Goal: Task Accomplishment & Management: Use online tool/utility

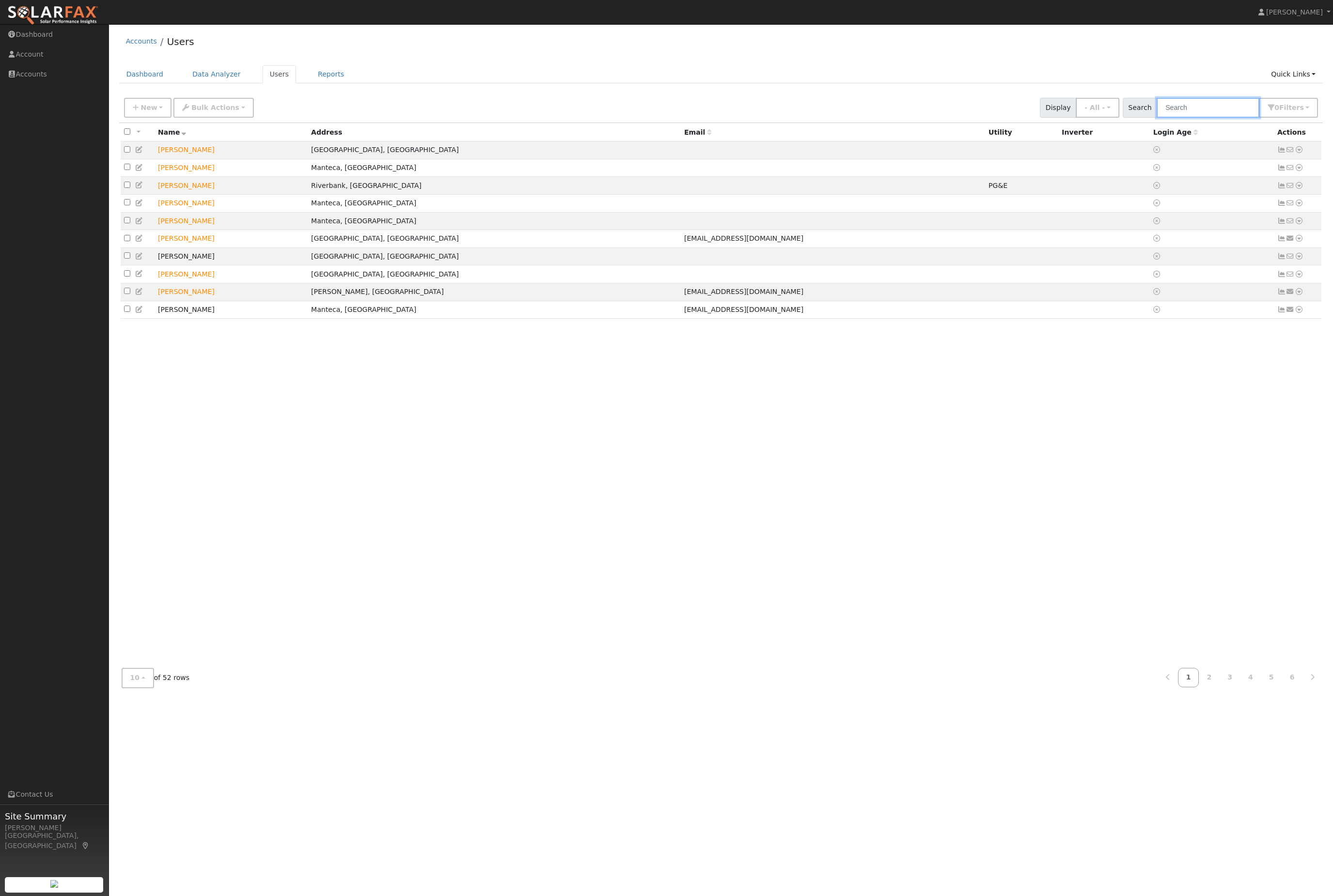
click at [1193, 110] on input "text" at bounding box center [1208, 108] width 102 height 20
type input "jose"
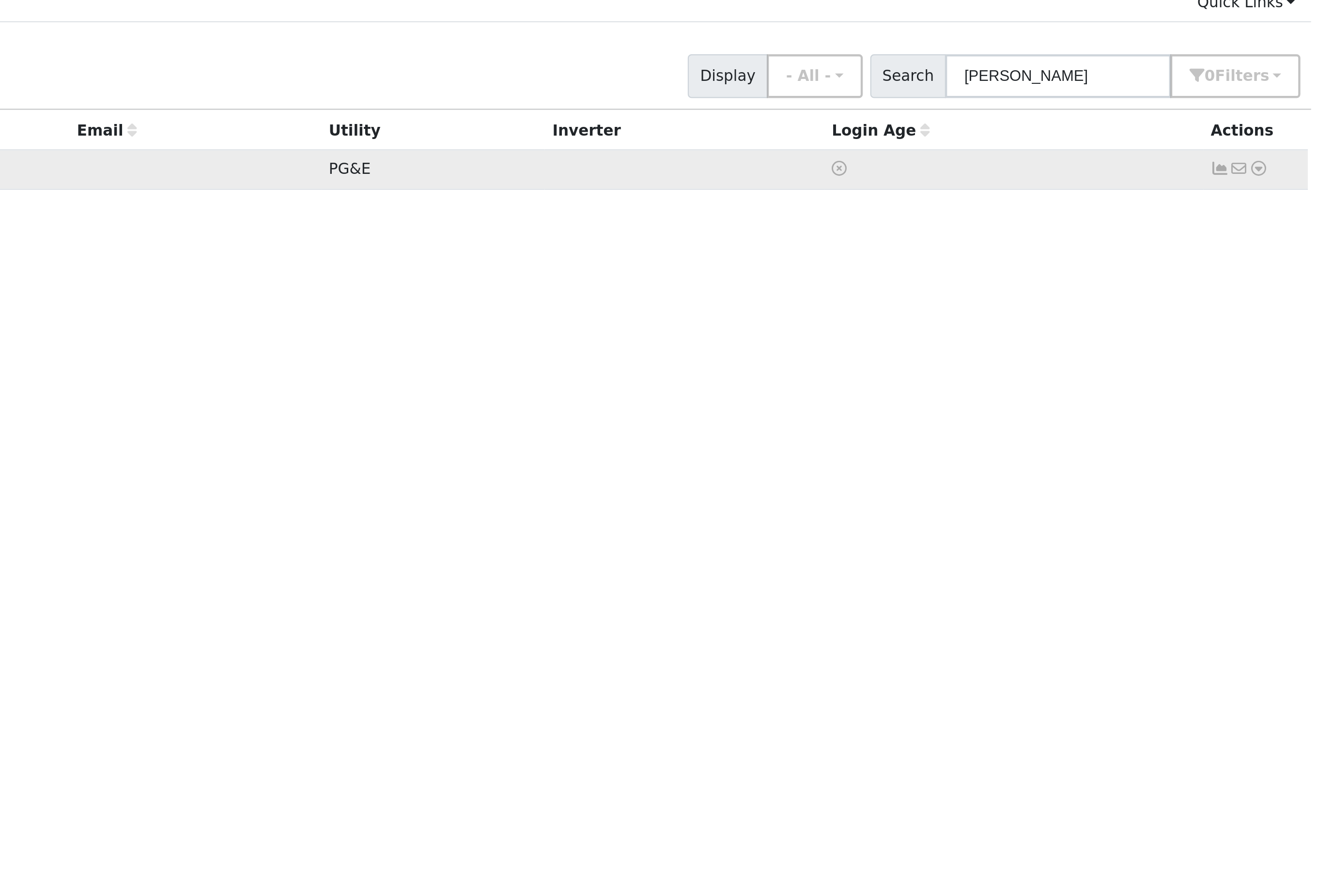
click at [1295, 146] on icon at bounding box center [1299, 150] width 9 height 7
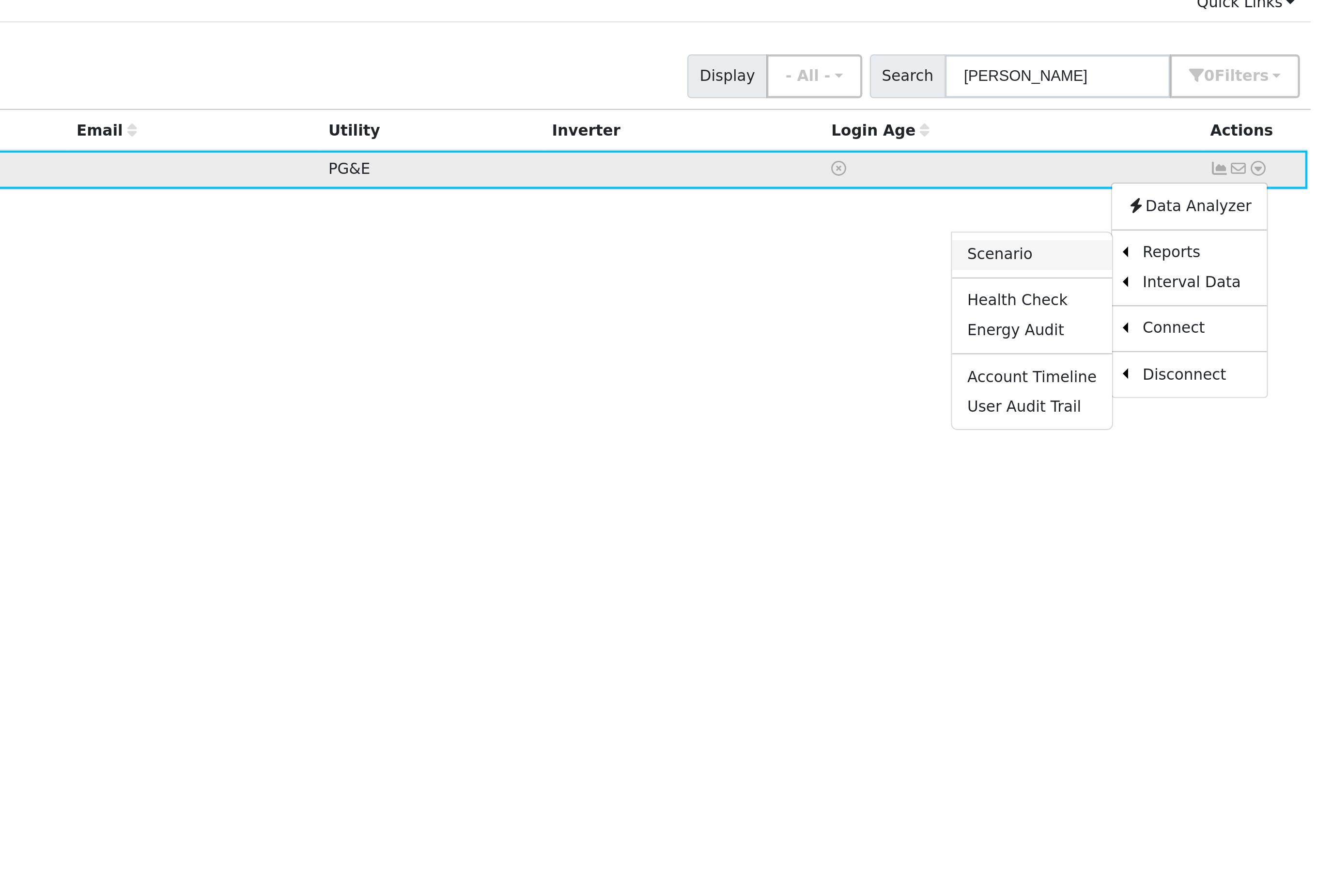
click at [1160, 182] on link "Scenario" at bounding box center [1196, 189] width 72 height 13
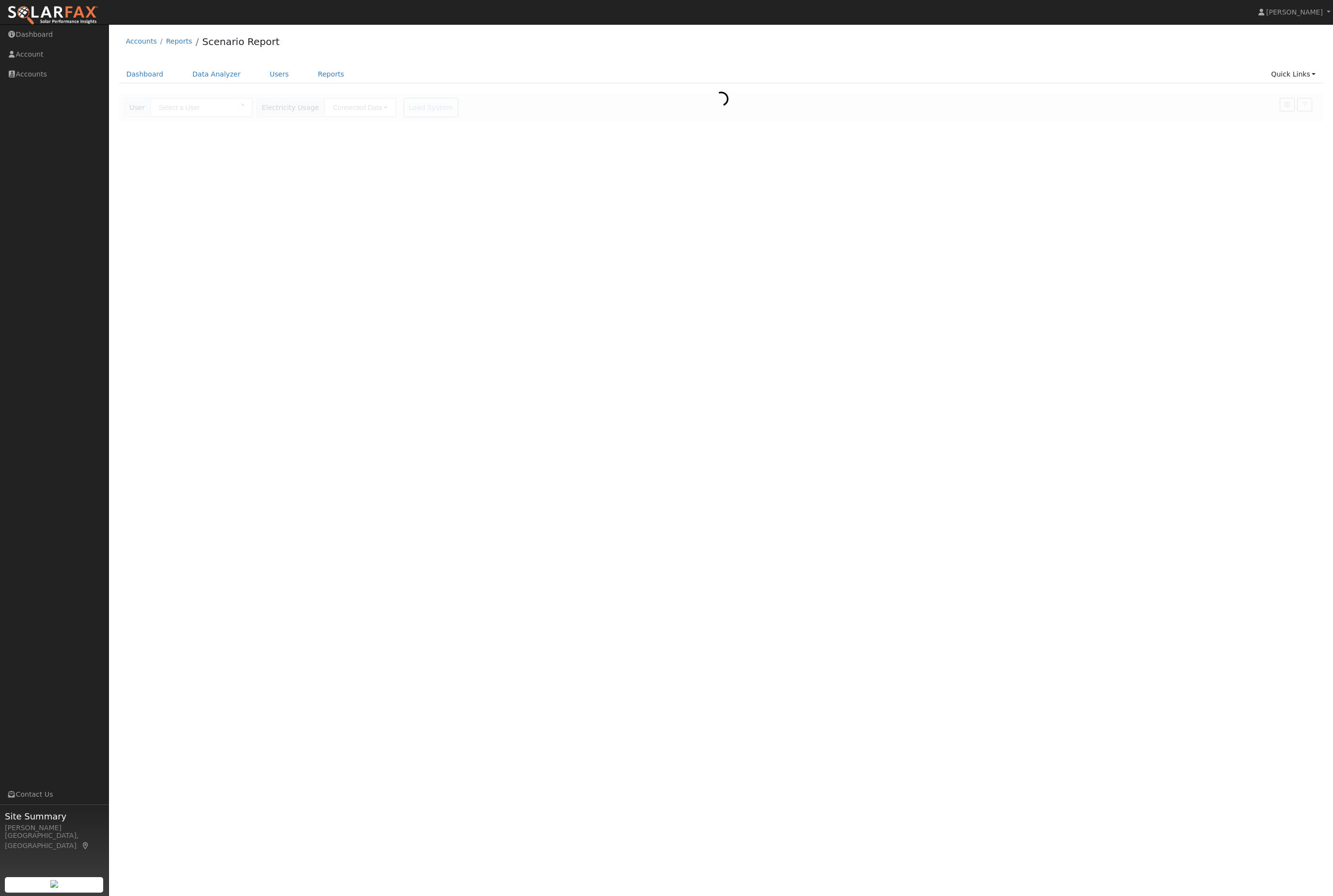
type input "Jose Andalon"
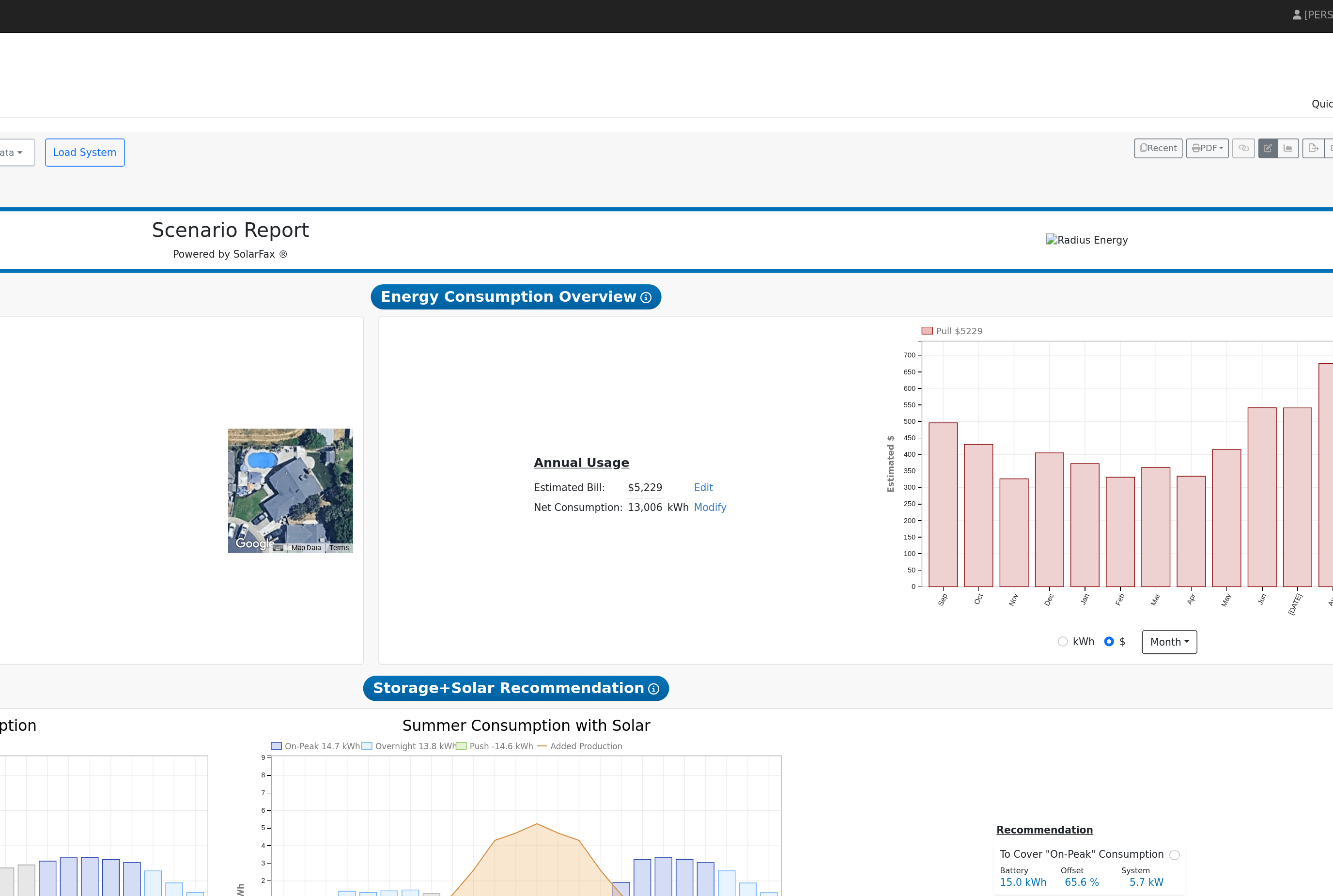
click at [1234, 111] on button "button" at bounding box center [1241, 104] width 13 height 13
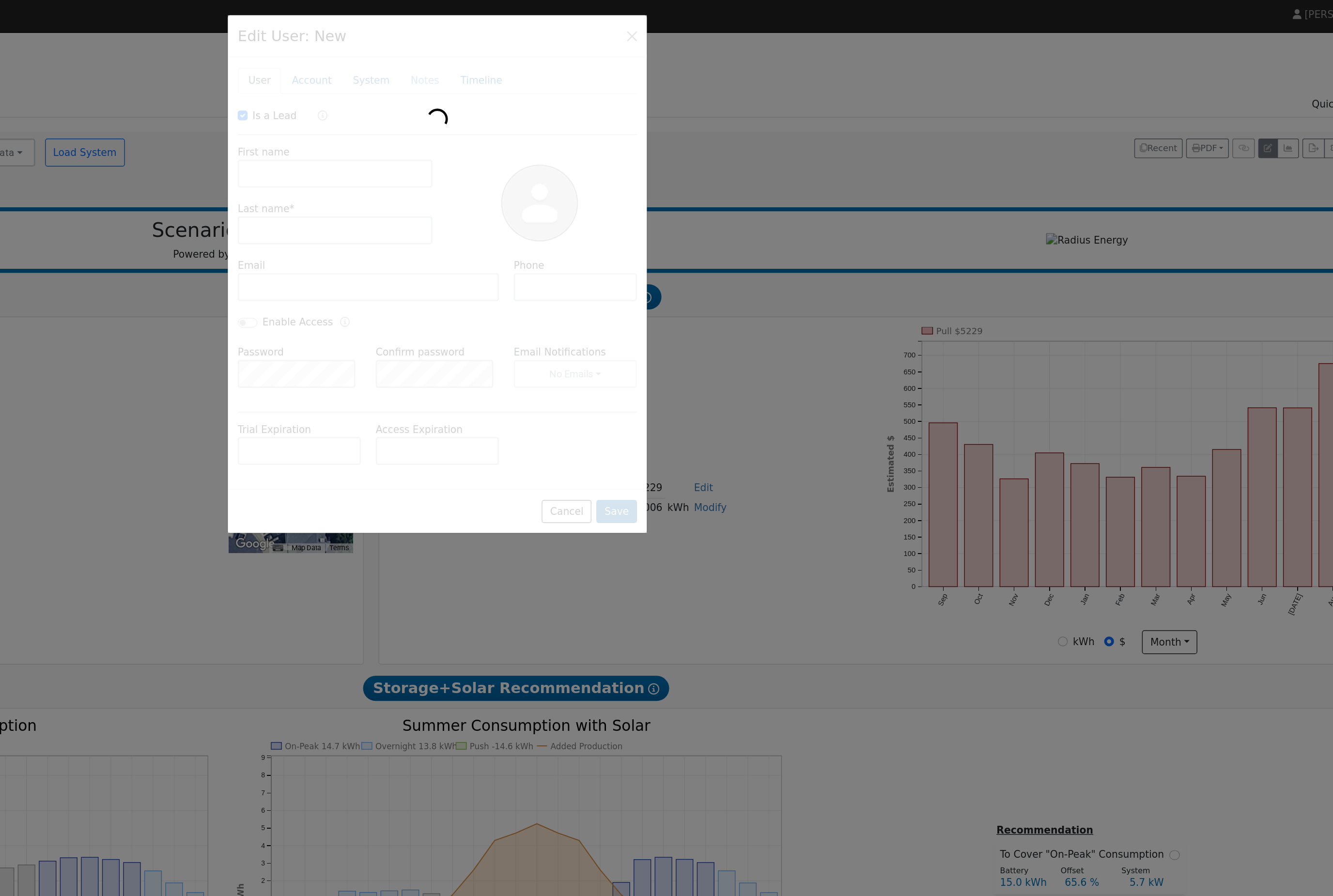
checkbox input "true"
type input "Jose"
type input "Andalon"
type input "Default Account"
type input "3525 Hawaii Avenue"
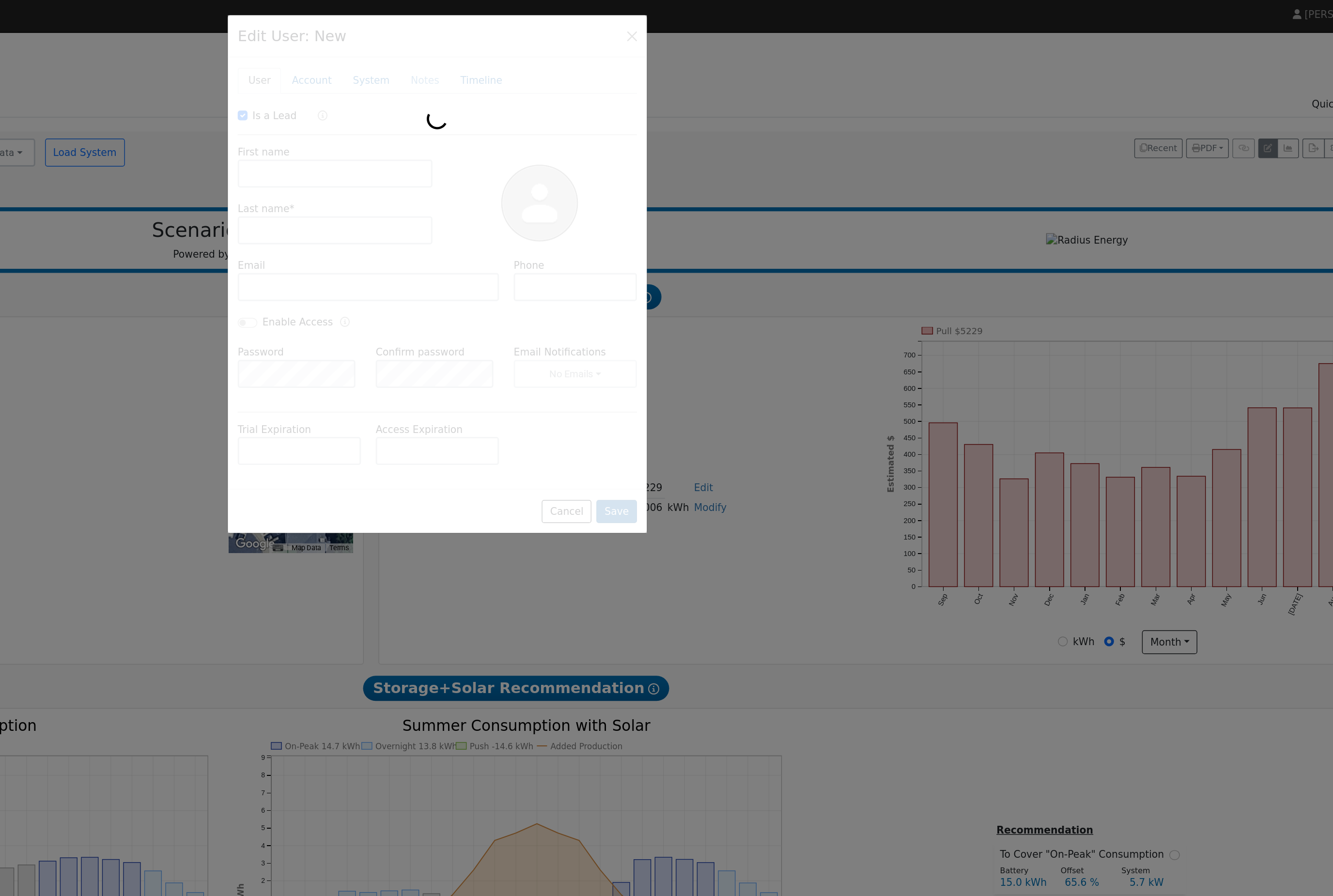
type input "Riverbank"
type input "CA"
type input "95367"
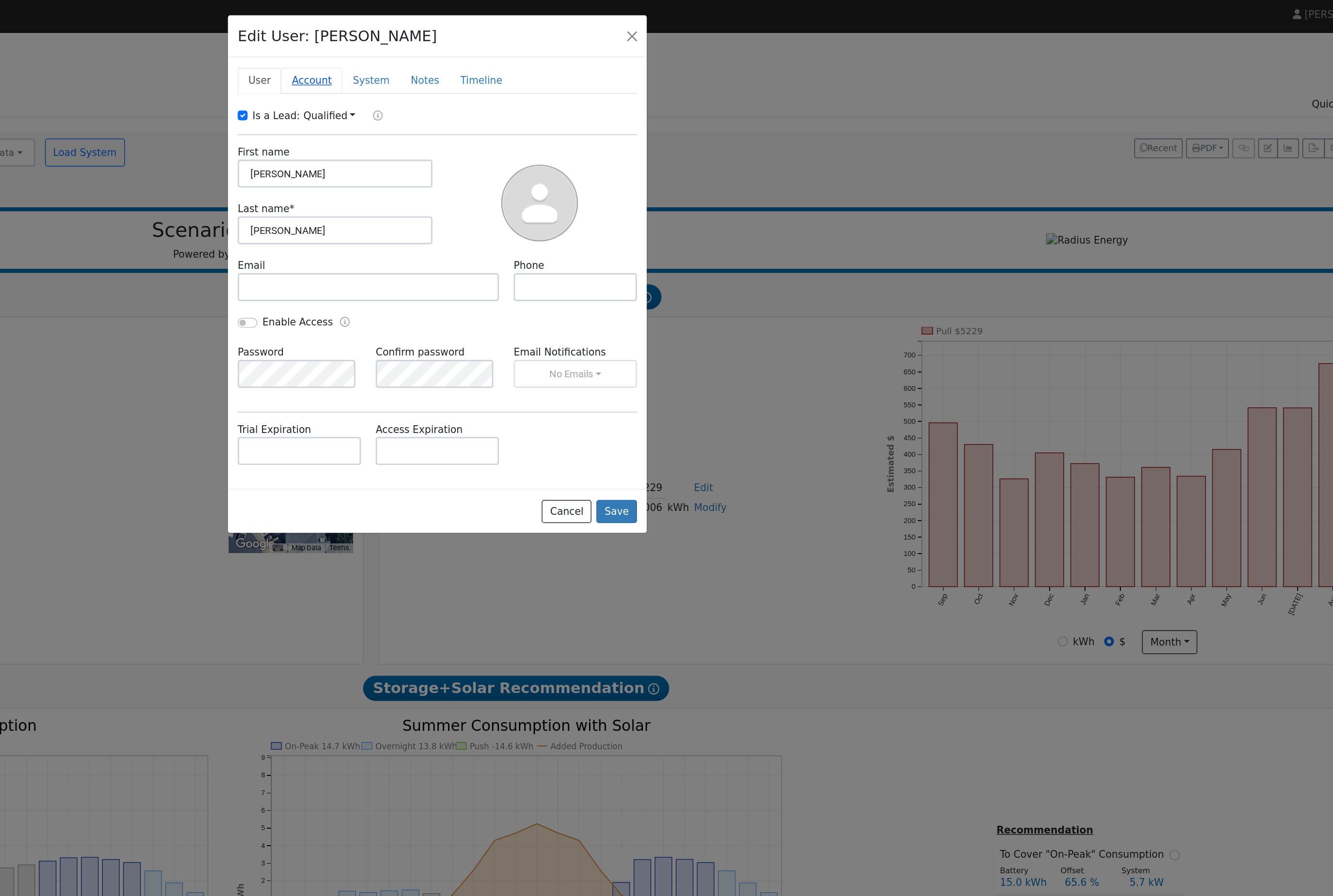
click at [558, 67] on link "Account" at bounding box center [579, 58] width 42 height 18
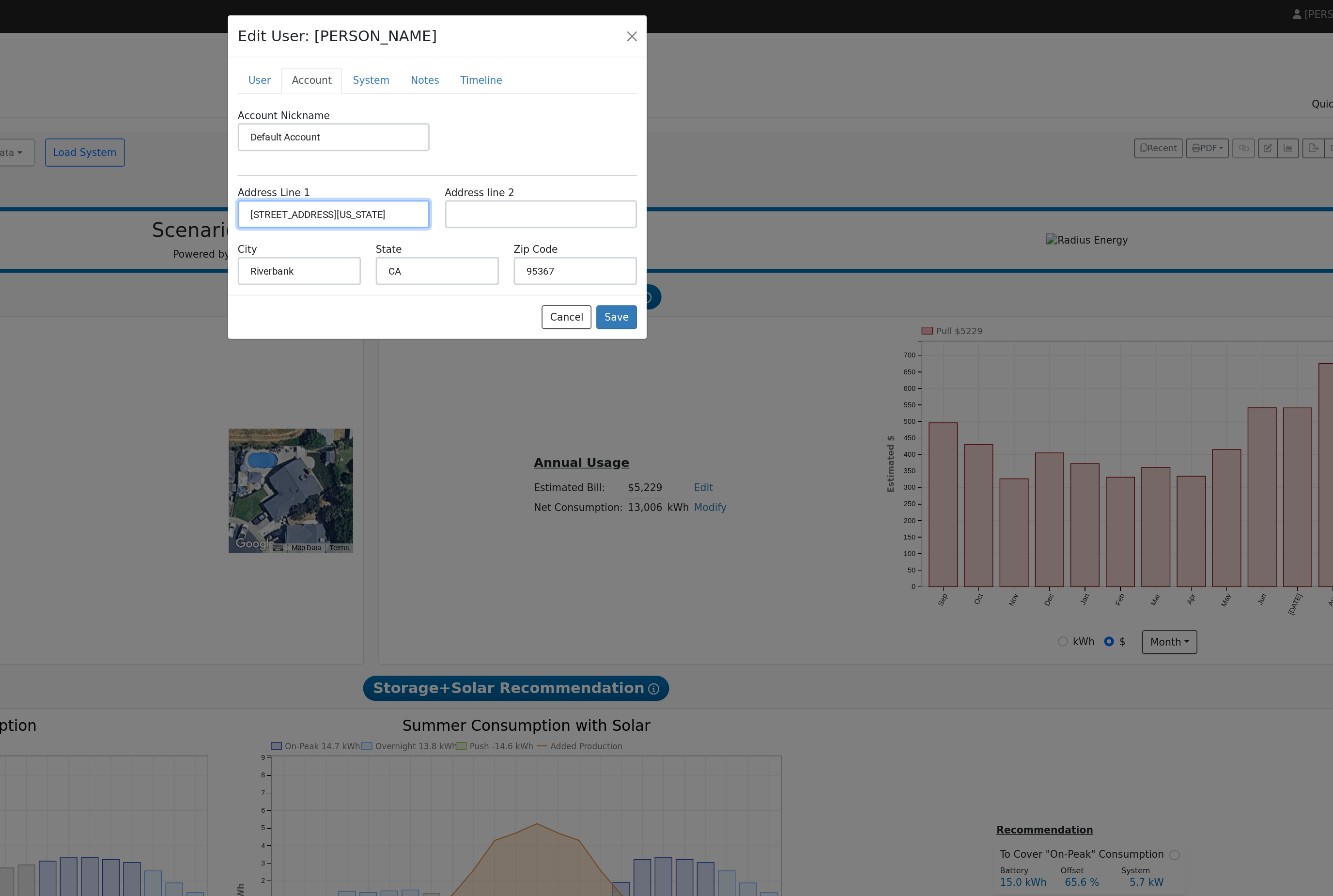
click at [528, 160] on input "3525 Hawaii Avenue" at bounding box center [595, 150] width 132 height 19
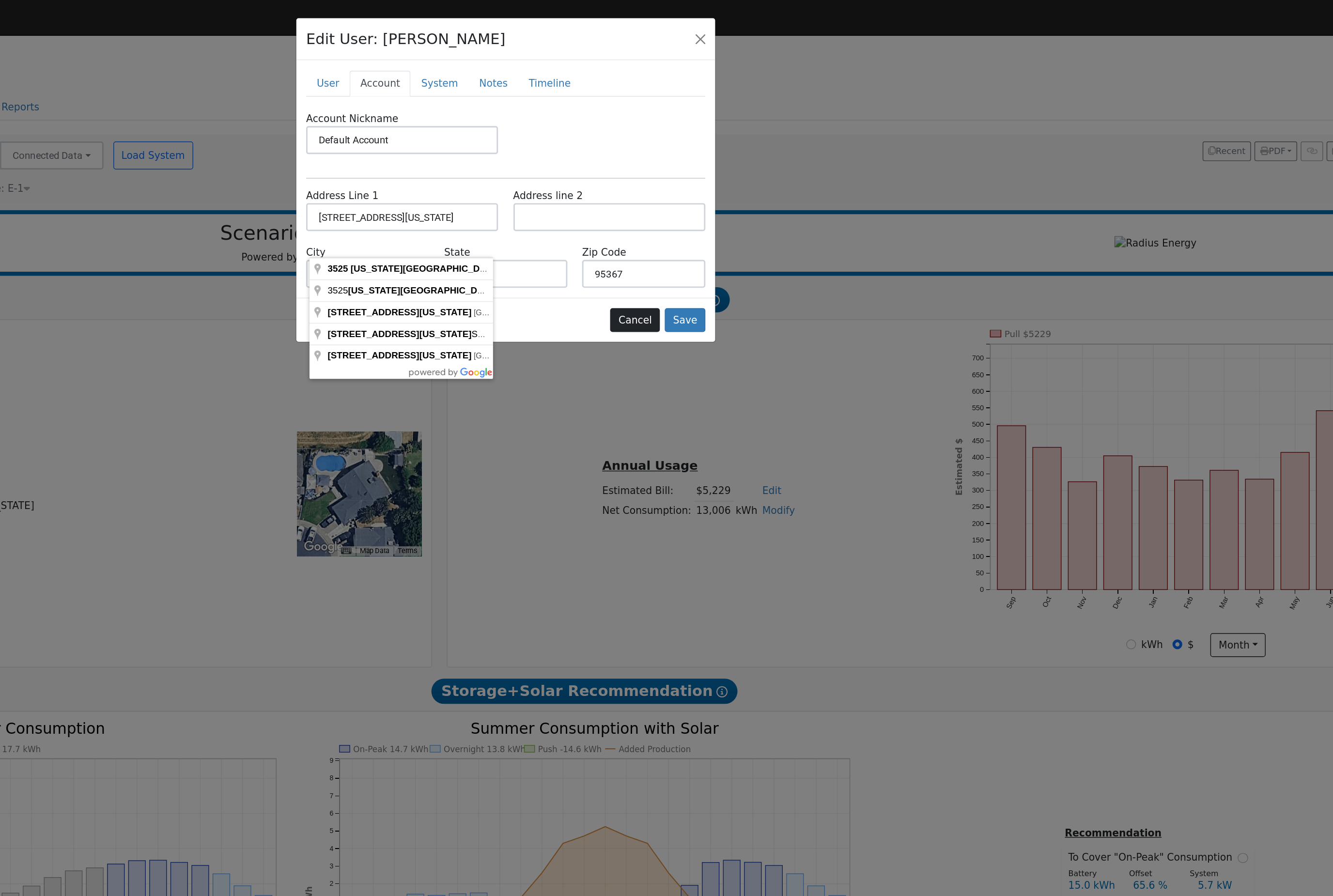
click at [738, 230] on button "Cancel" at bounding box center [756, 221] width 34 height 17
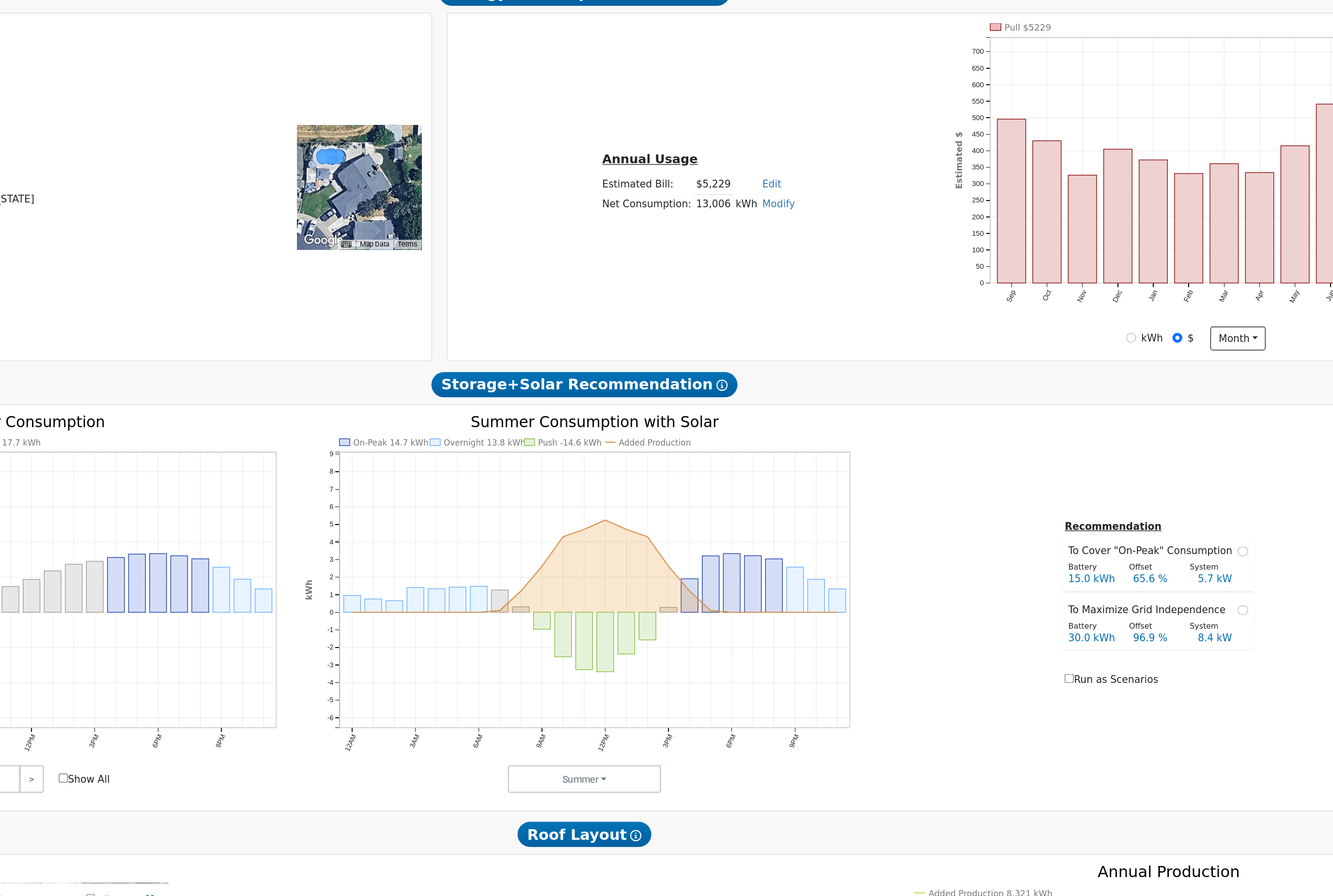
scroll to position [80, 0]
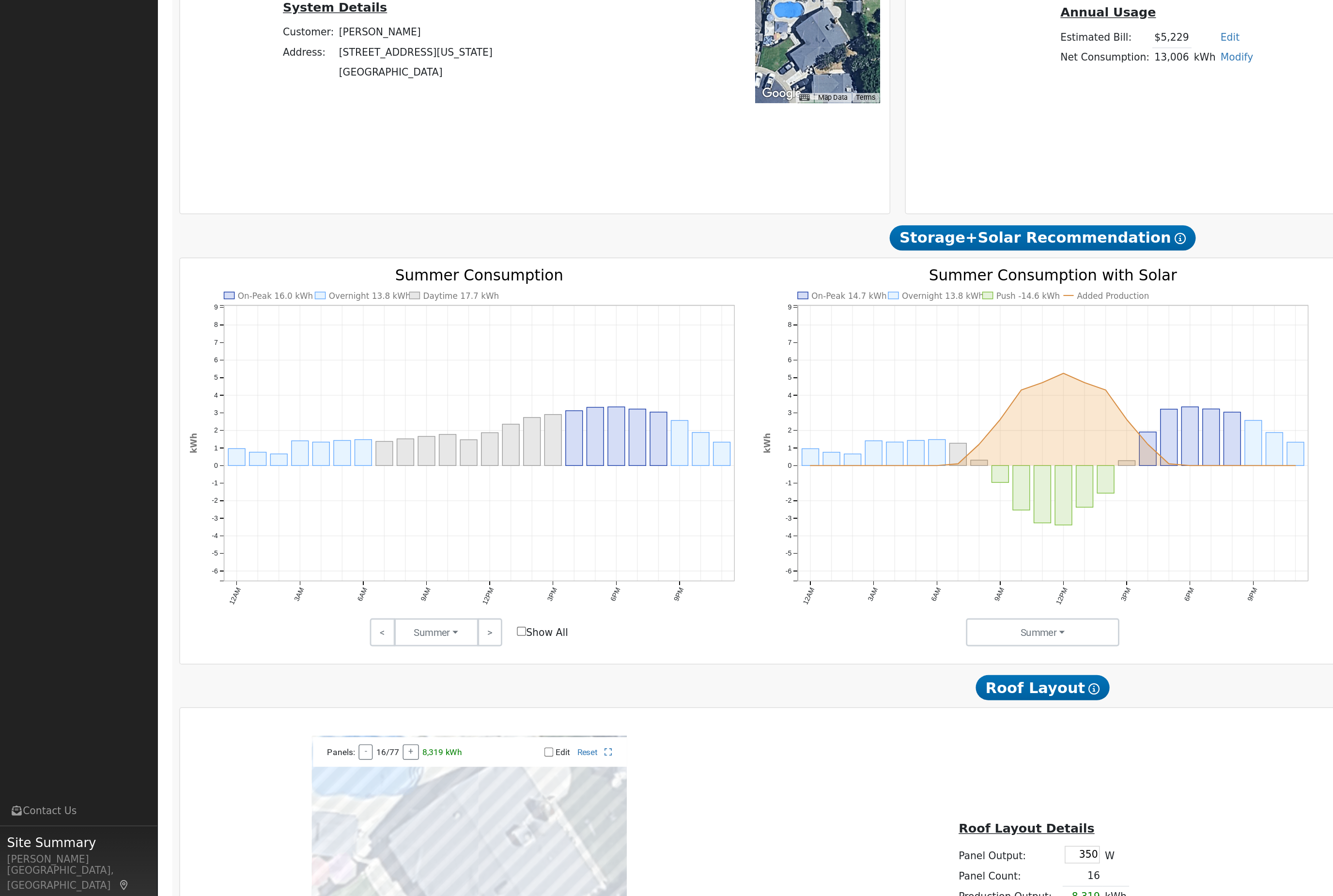
click at [363, 661] on div "< Summer Summer Fall Winter Spring > Show All" at bounding box center [324, 670] width 397 height 19
click at [362, 667] on input "Show All" at bounding box center [361, 670] width 6 height 6
checkbox input "true"
click at [315, 661] on button "Summer" at bounding box center [302, 670] width 58 height 19
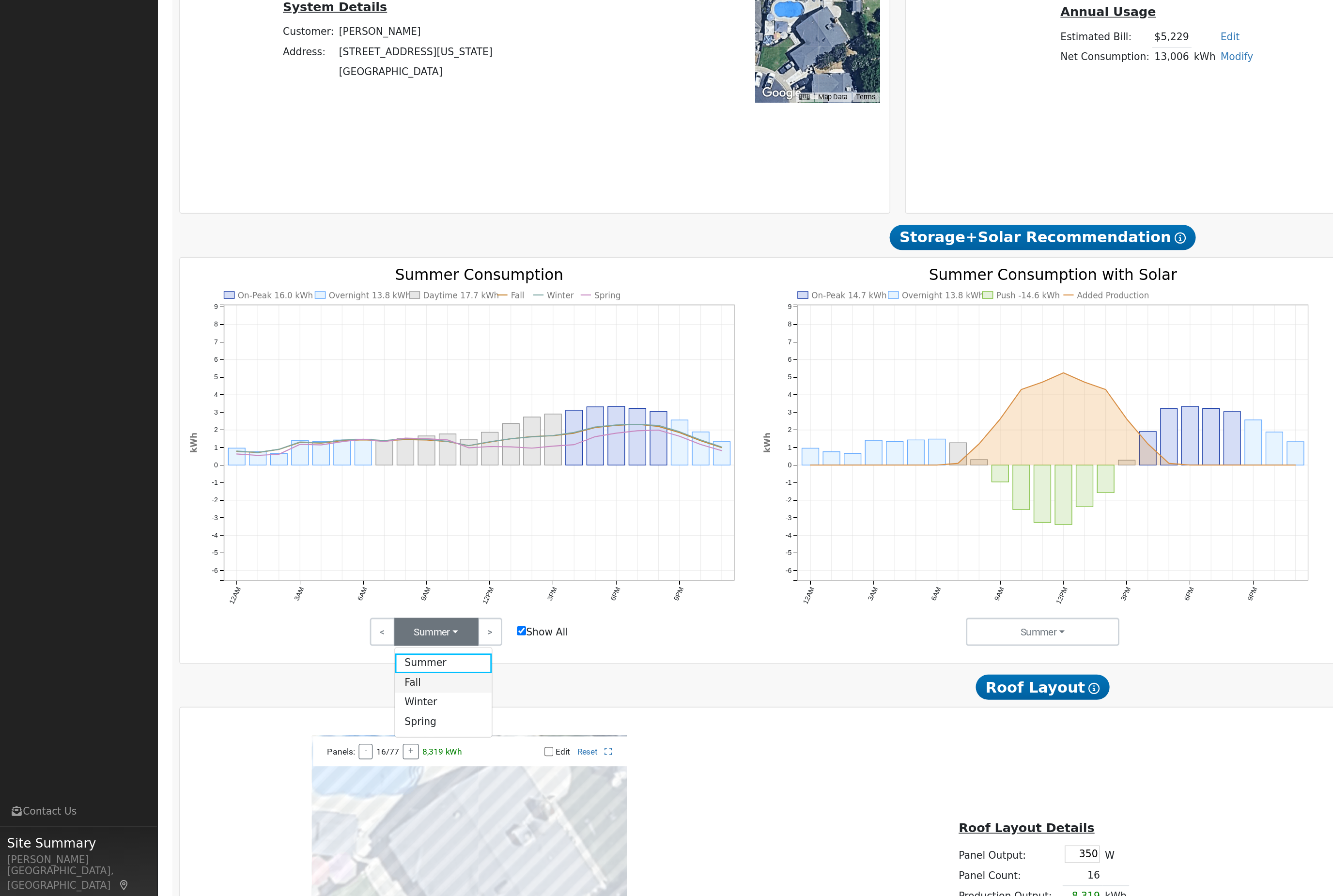
click at [322, 699] on link "Fall" at bounding box center [307, 706] width 67 height 13
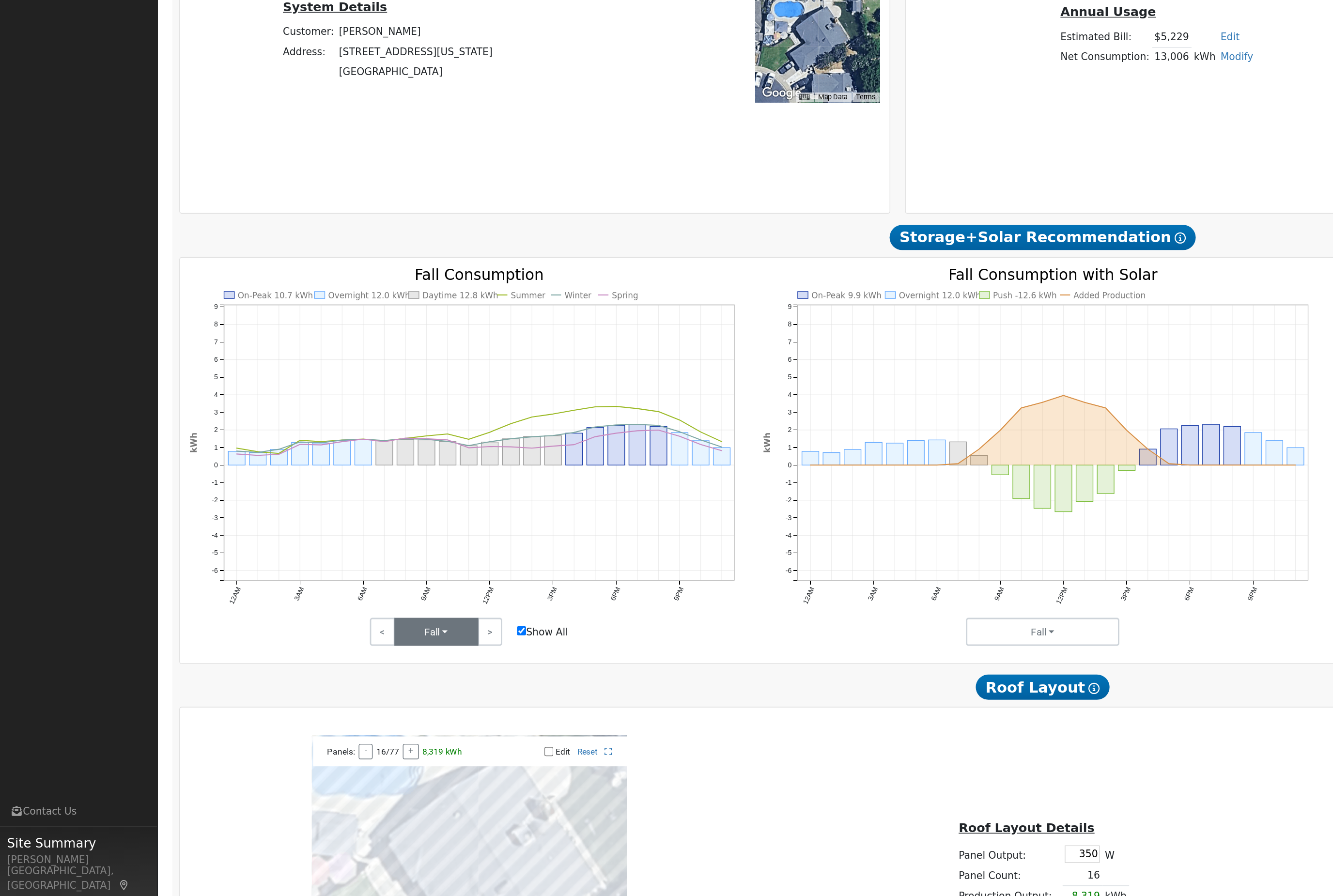
click at [316, 661] on button "Fall" at bounding box center [302, 670] width 58 height 19
click at [321, 712] on link "Winter" at bounding box center [307, 719] width 67 height 13
click at [321, 661] on button "Winter" at bounding box center [302, 670] width 58 height 19
click at [321, 726] on link "Spring" at bounding box center [307, 733] width 67 height 13
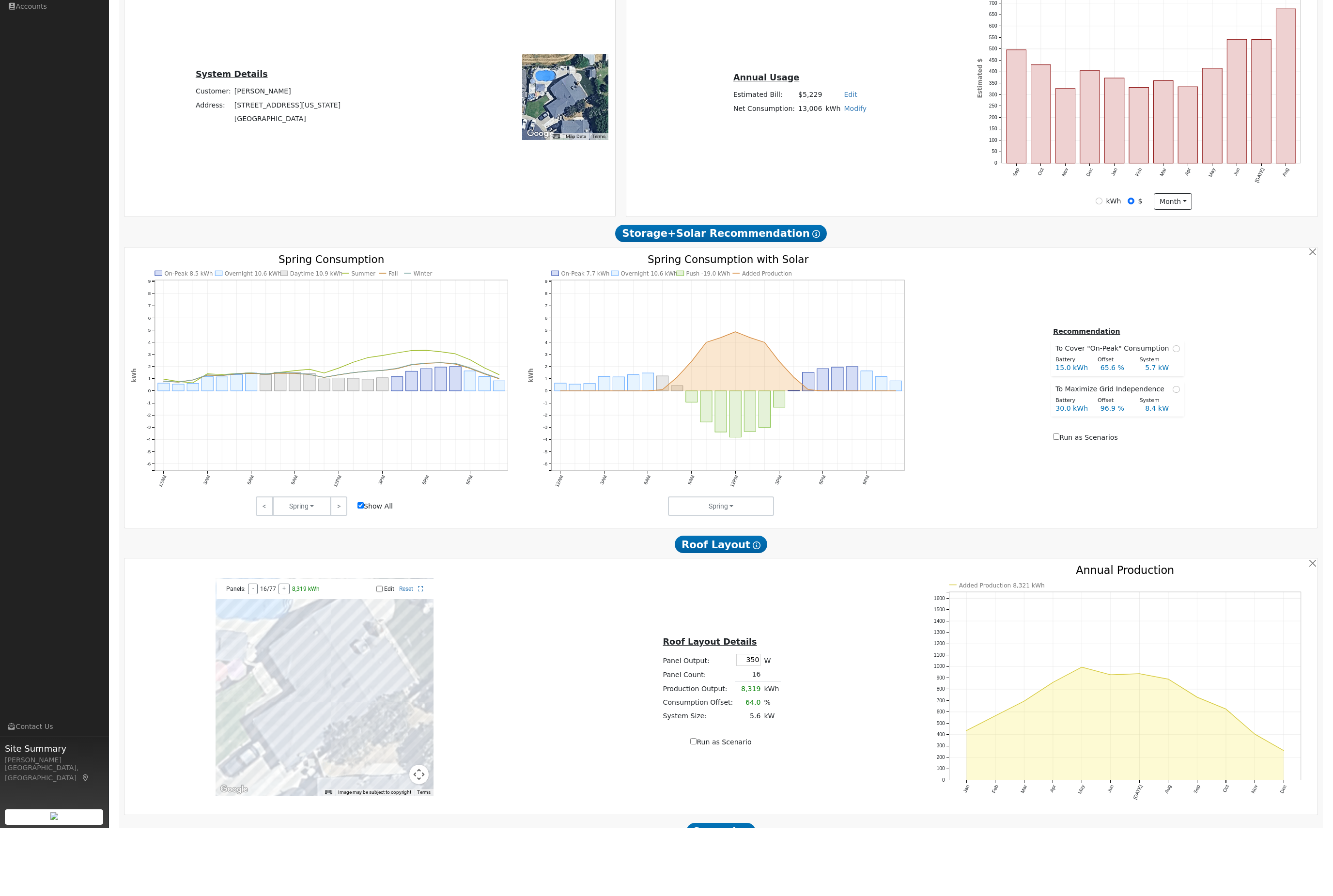
scroll to position [246, 0]
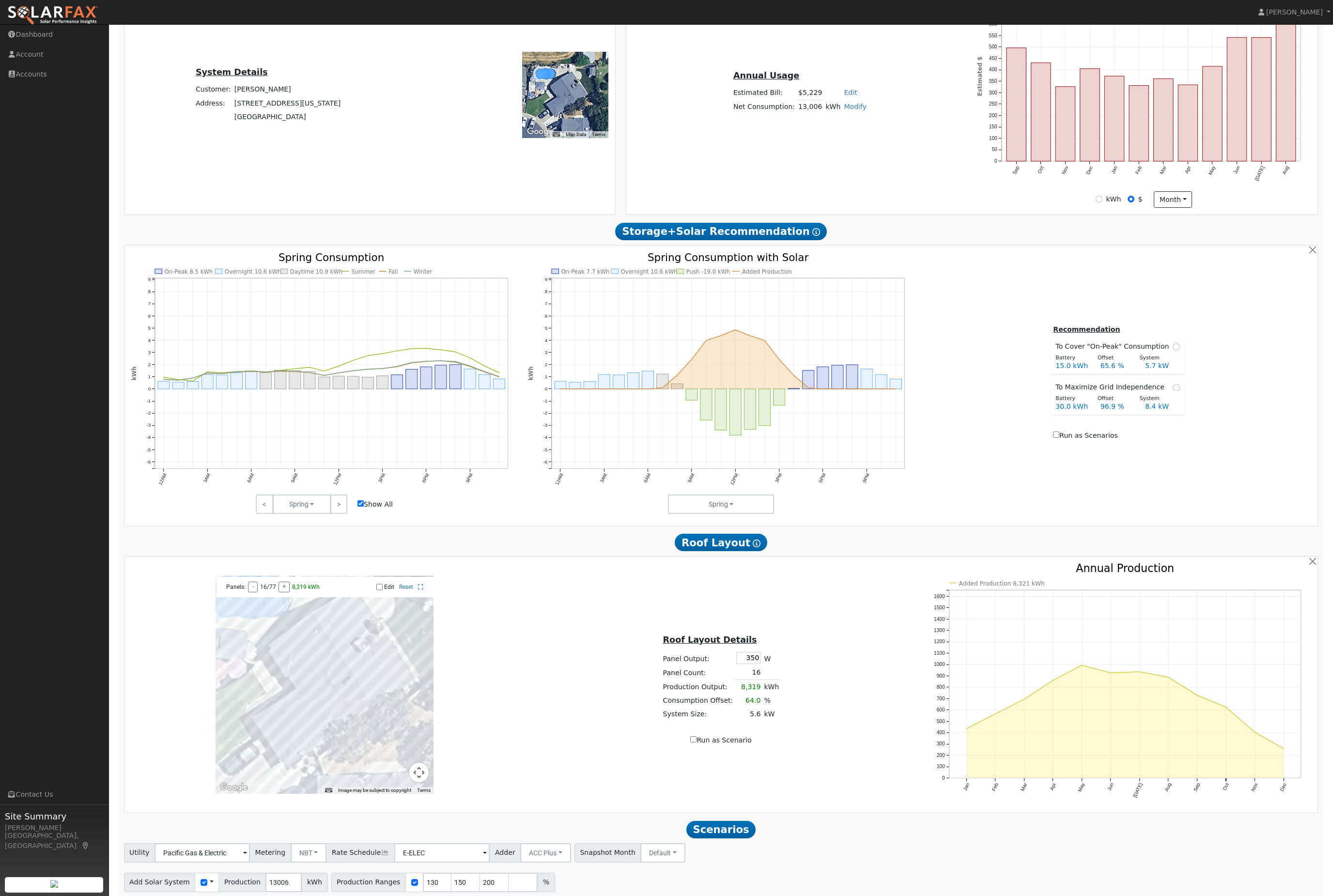
click at [503, 895] on input "15" at bounding box center [489, 912] width 29 height 19
type input "30"
type input "3"
type input "27"
click at [621, 895] on button "Run Scenarios" at bounding box center [591, 912] width 60 height 19
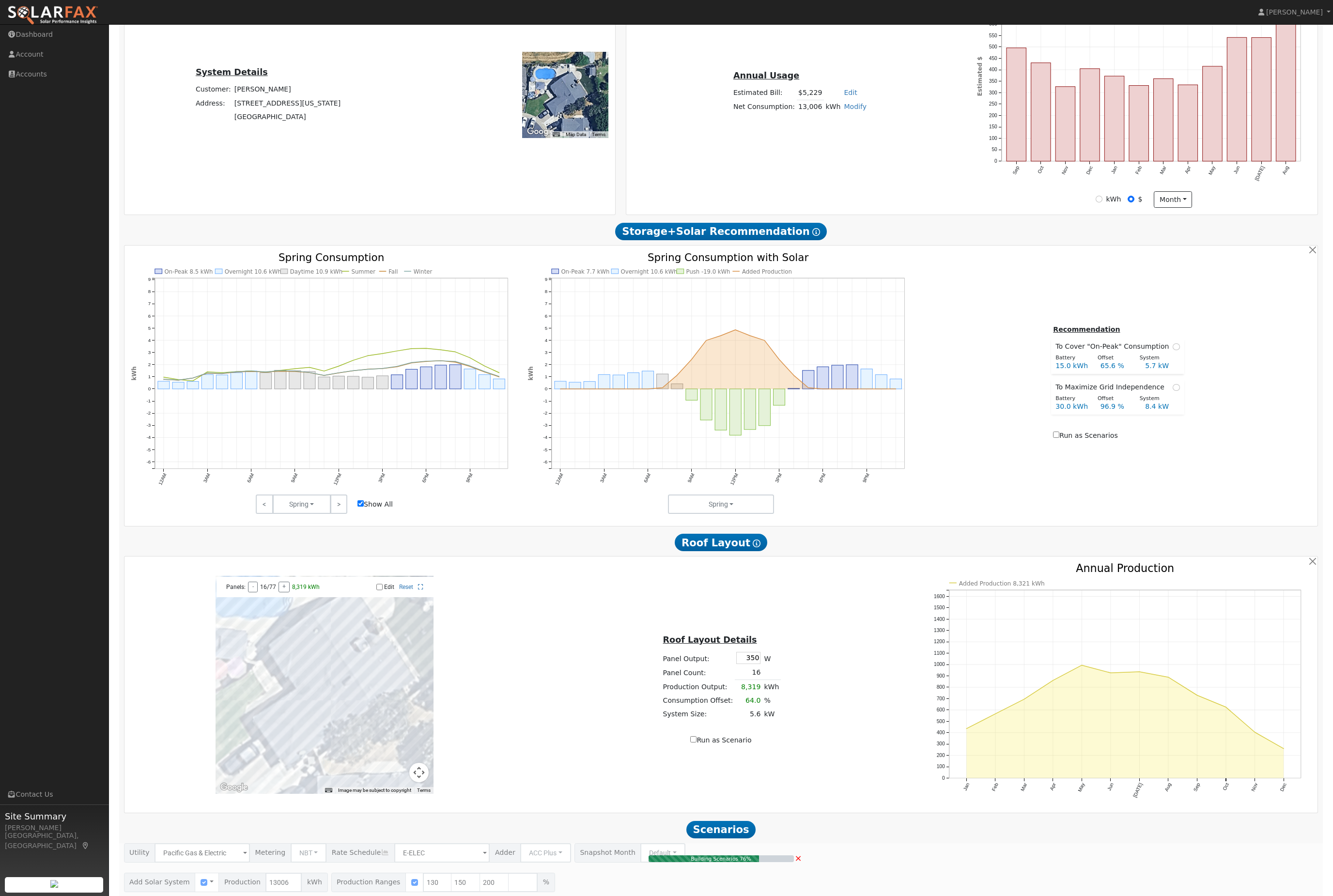
type input "13.0"
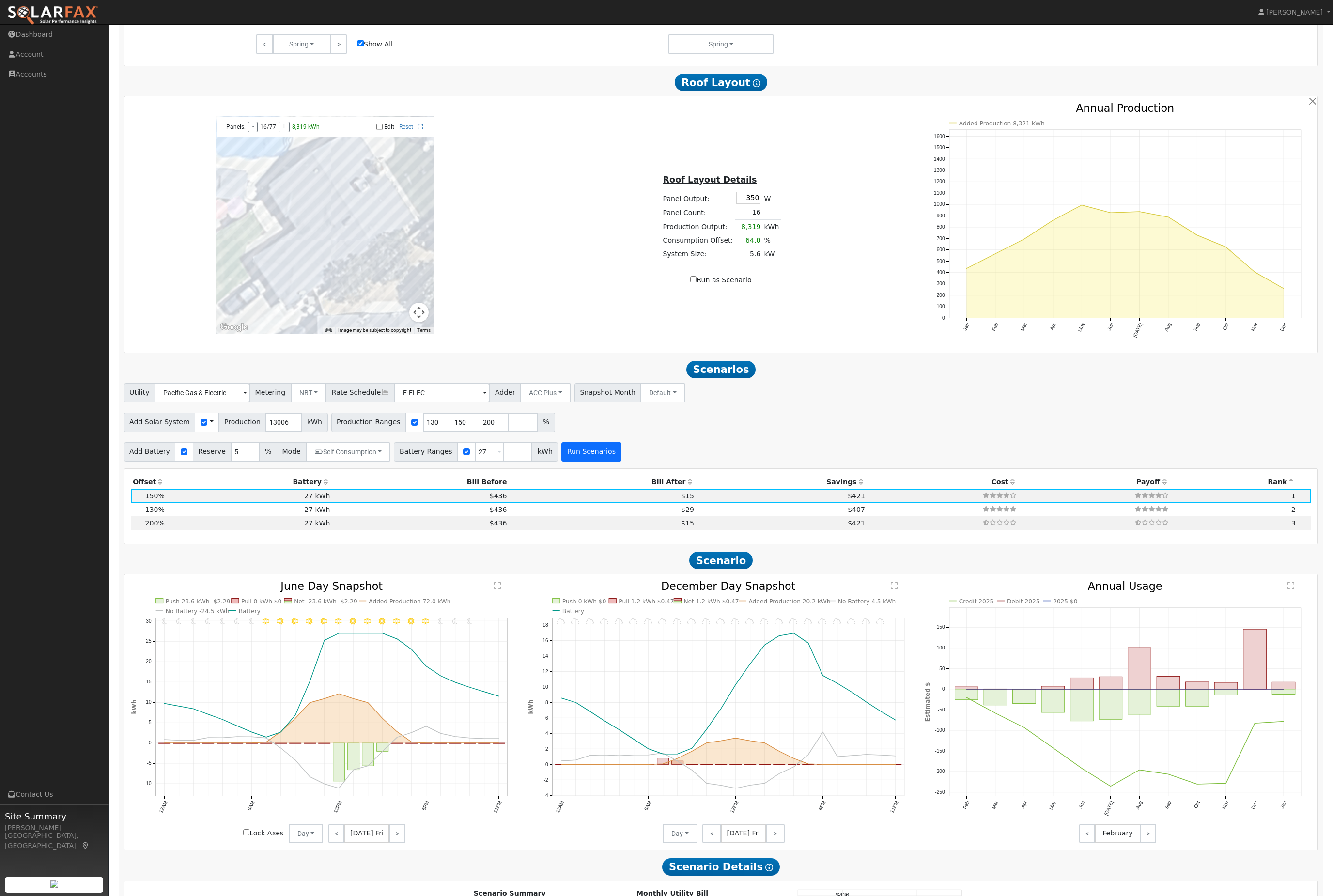
scroll to position [755, 0]
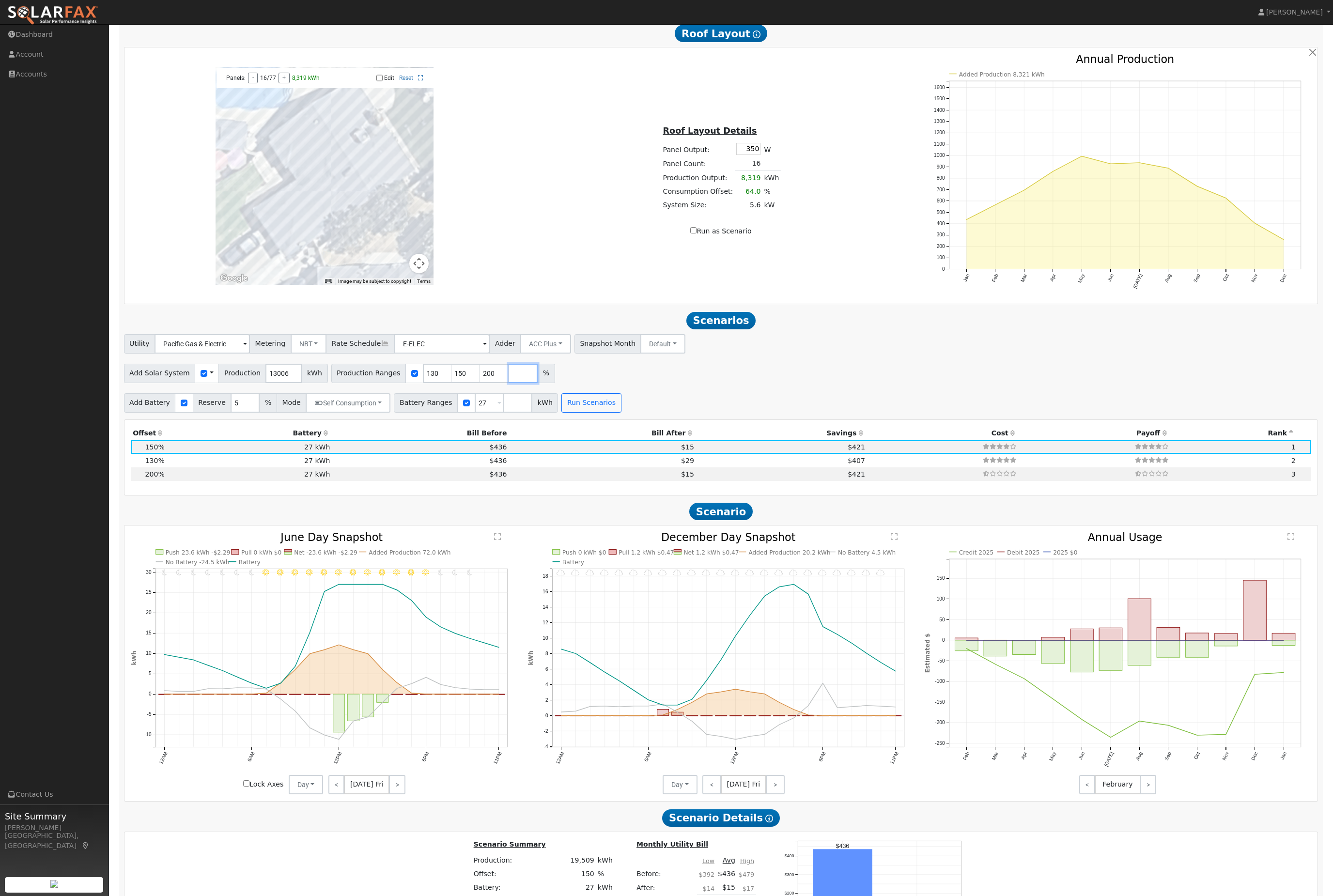
click at [522, 383] on input "number" at bounding box center [523, 373] width 29 height 19
type input "2"
type input "140"
type input "150"
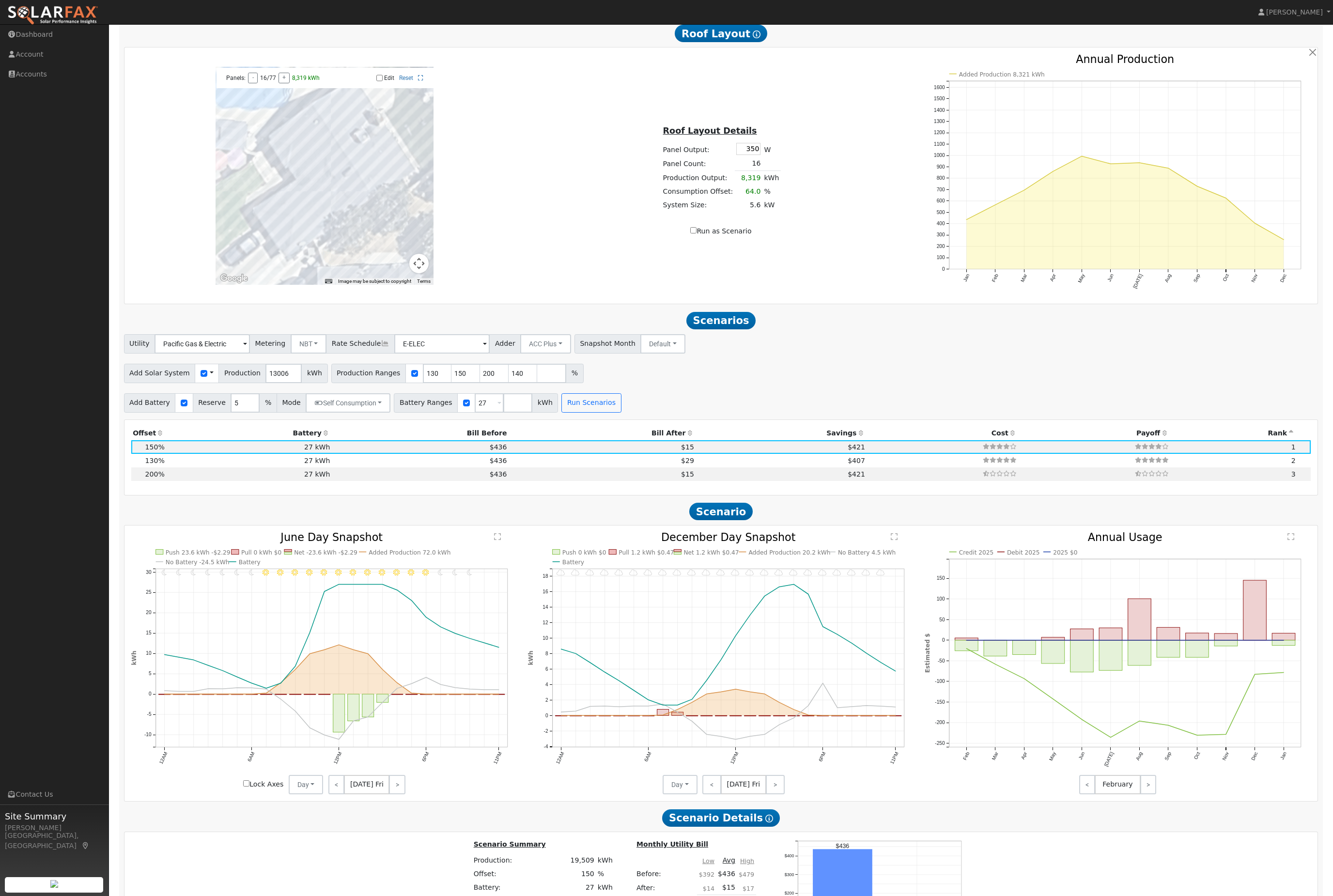
type input "200"
type input "145"
type input "150"
type input "200"
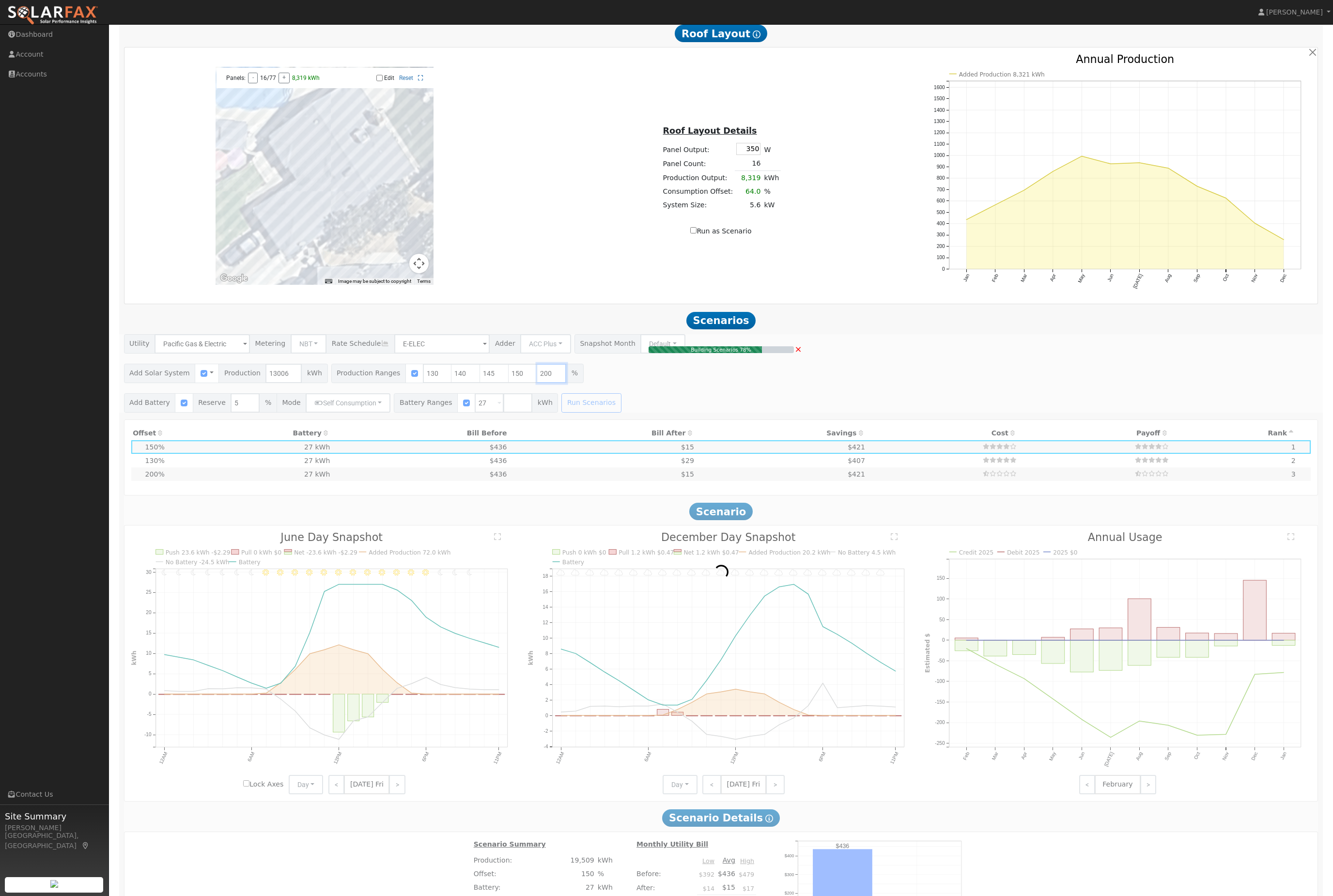
type input "12.6"
type input "$46,519"
type input "$22,326"
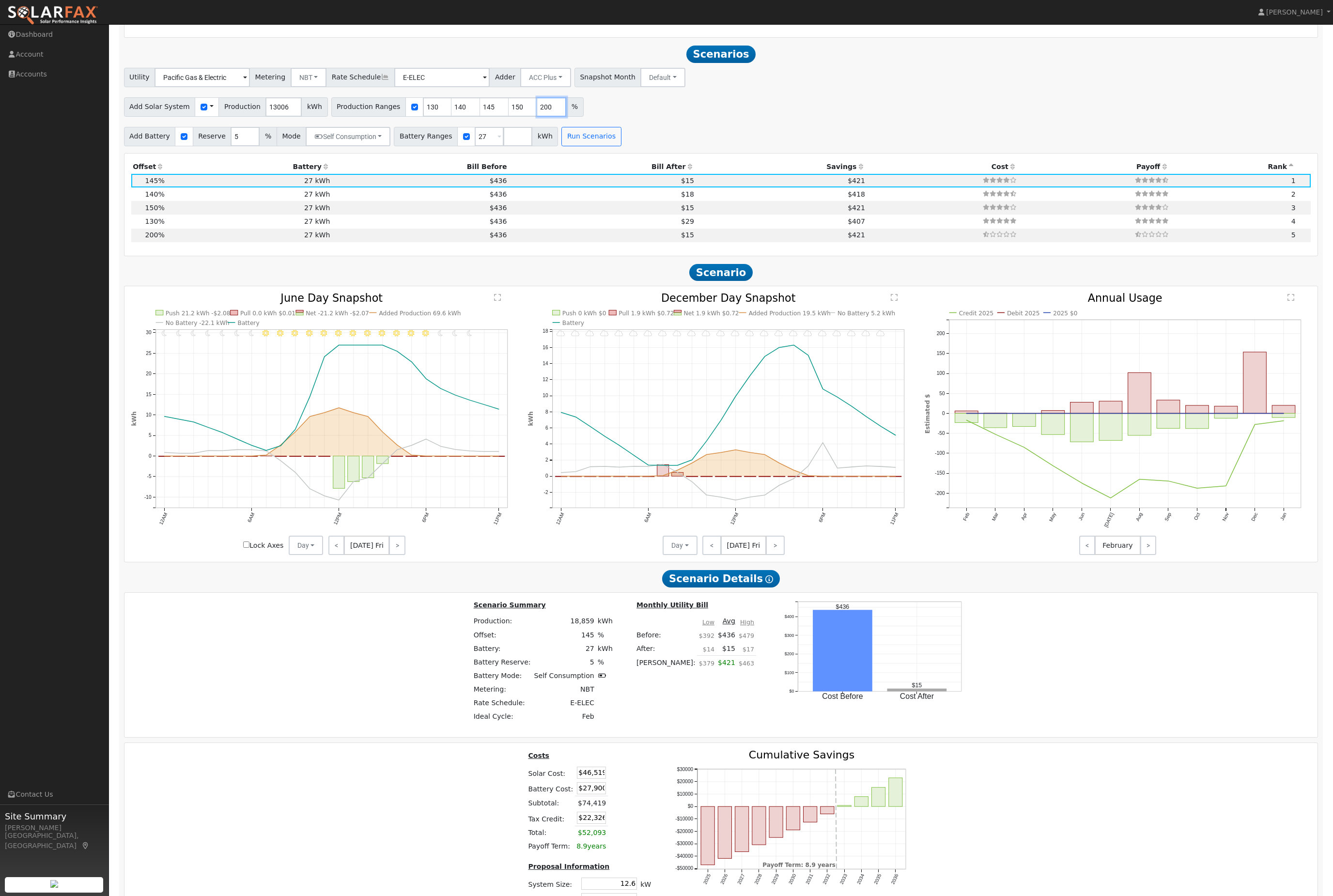
scroll to position [1056, 0]
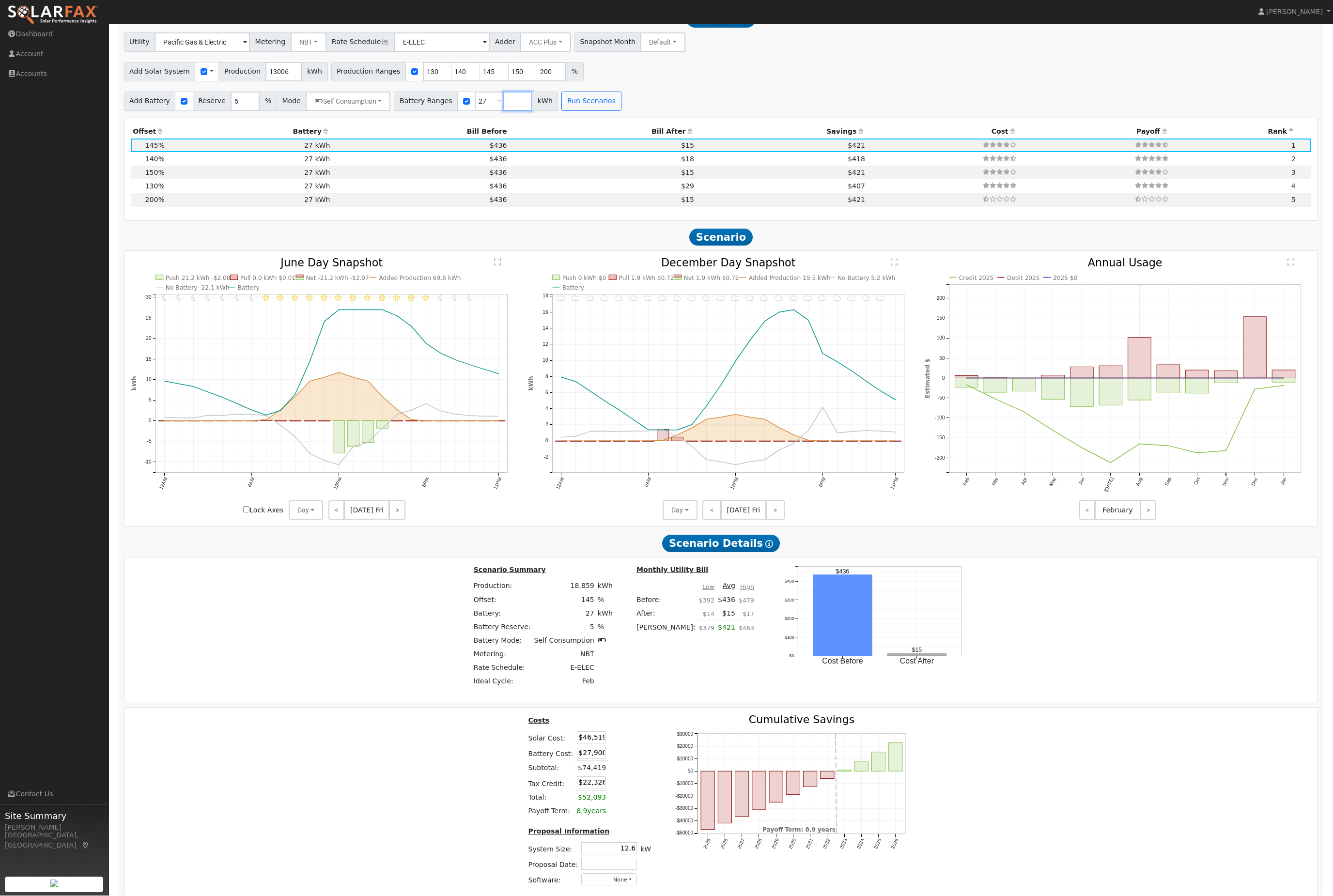
click at [532, 111] on input "number" at bounding box center [518, 101] width 29 height 19
type input "13.5"
click at [649, 111] on button "Run Scenarios" at bounding box center [619, 101] width 60 height 19
type input "13.5"
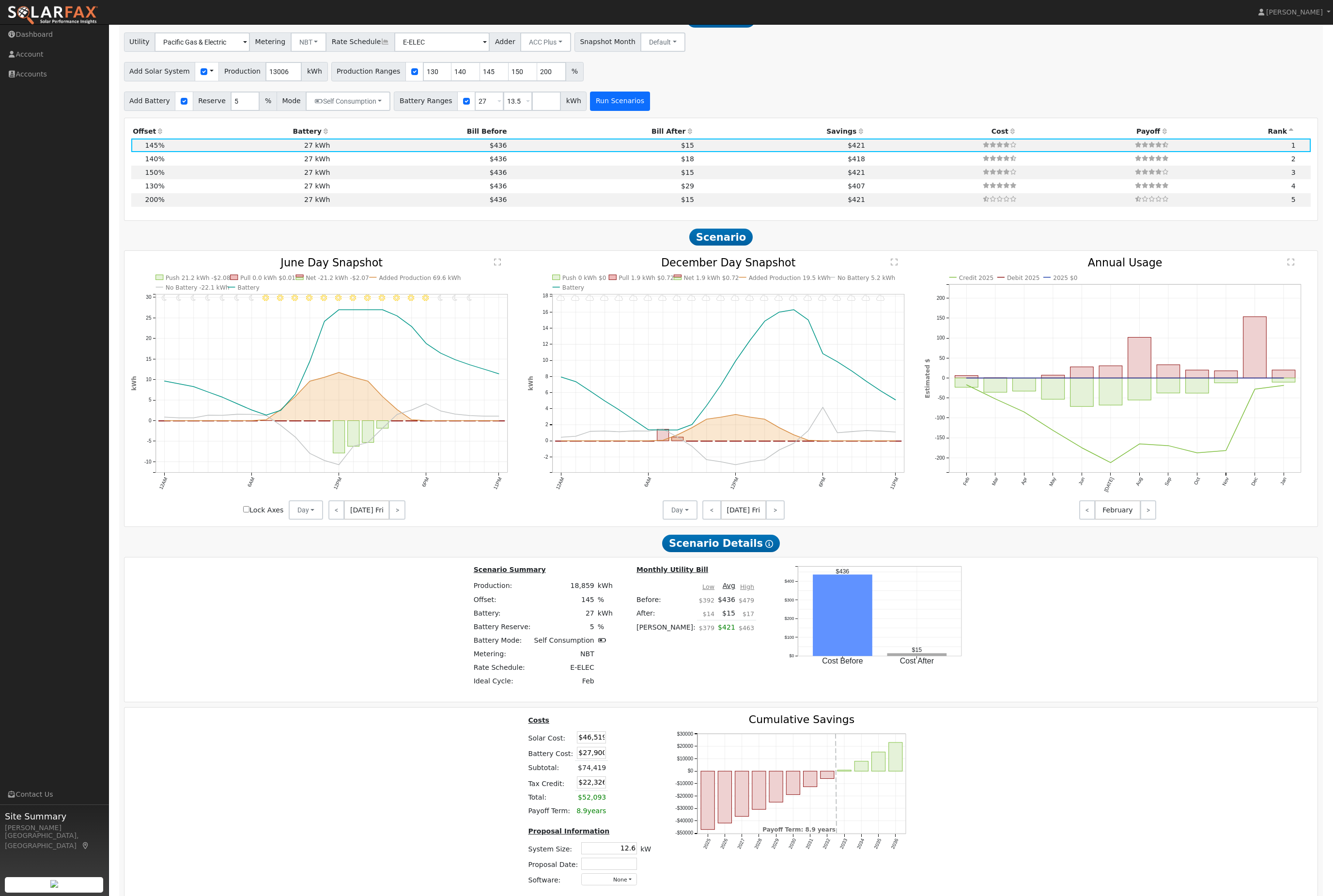
type input "27"
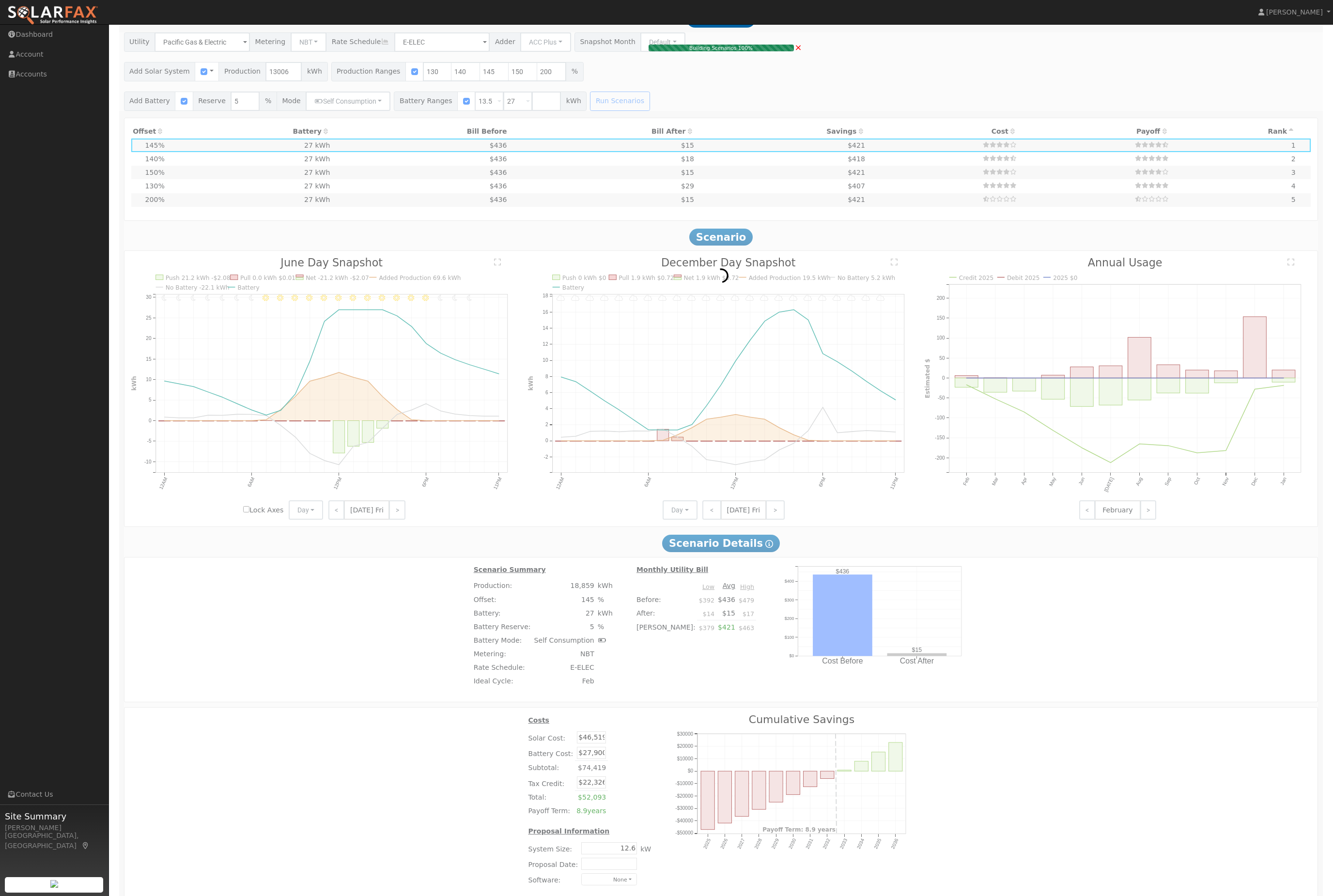
type input "11.3"
type input "$41,706"
type input "$20,882"
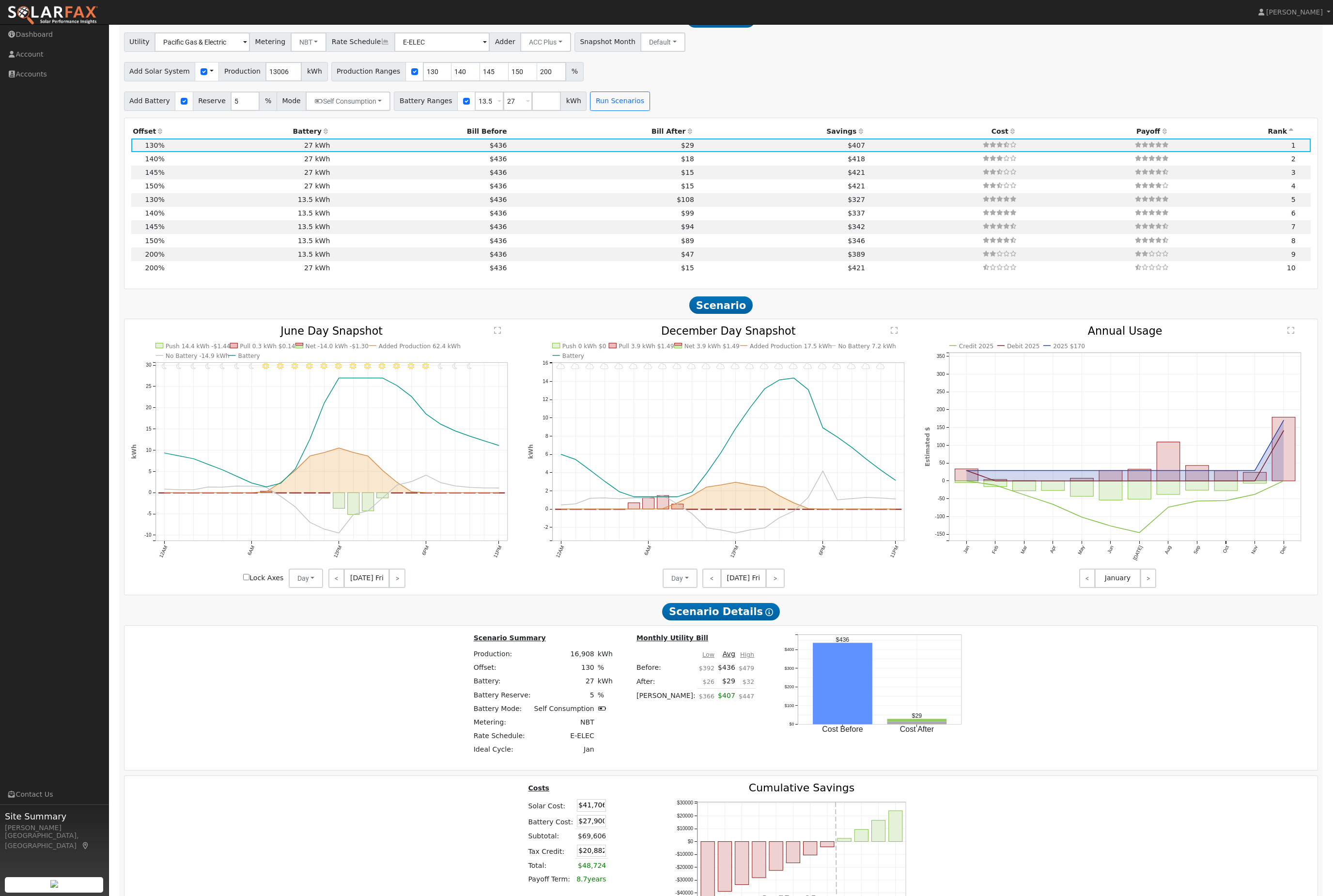
click at [329, 139] on th "Battery" at bounding box center [249, 132] width 166 height 13
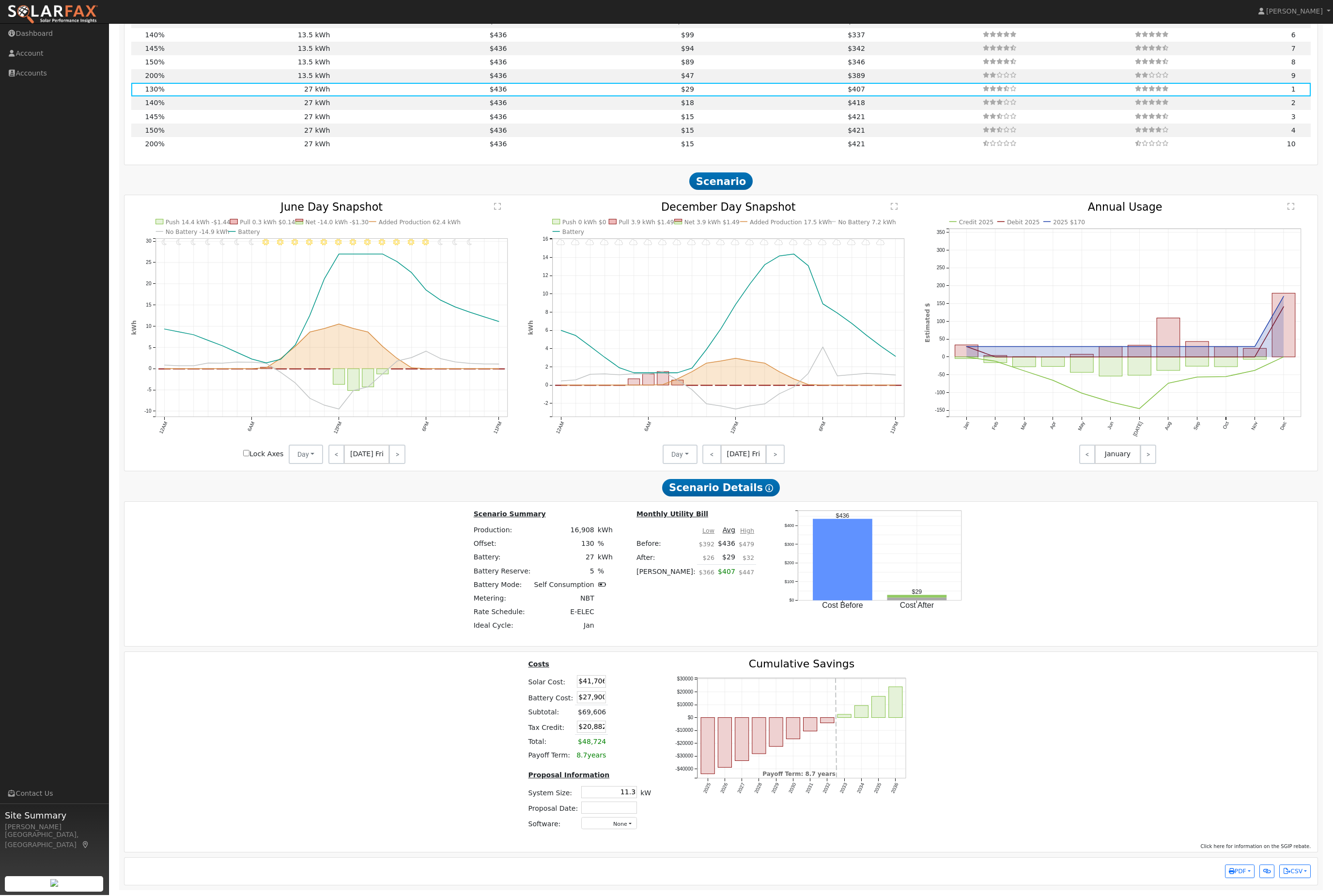
scroll to position [1123, 0]
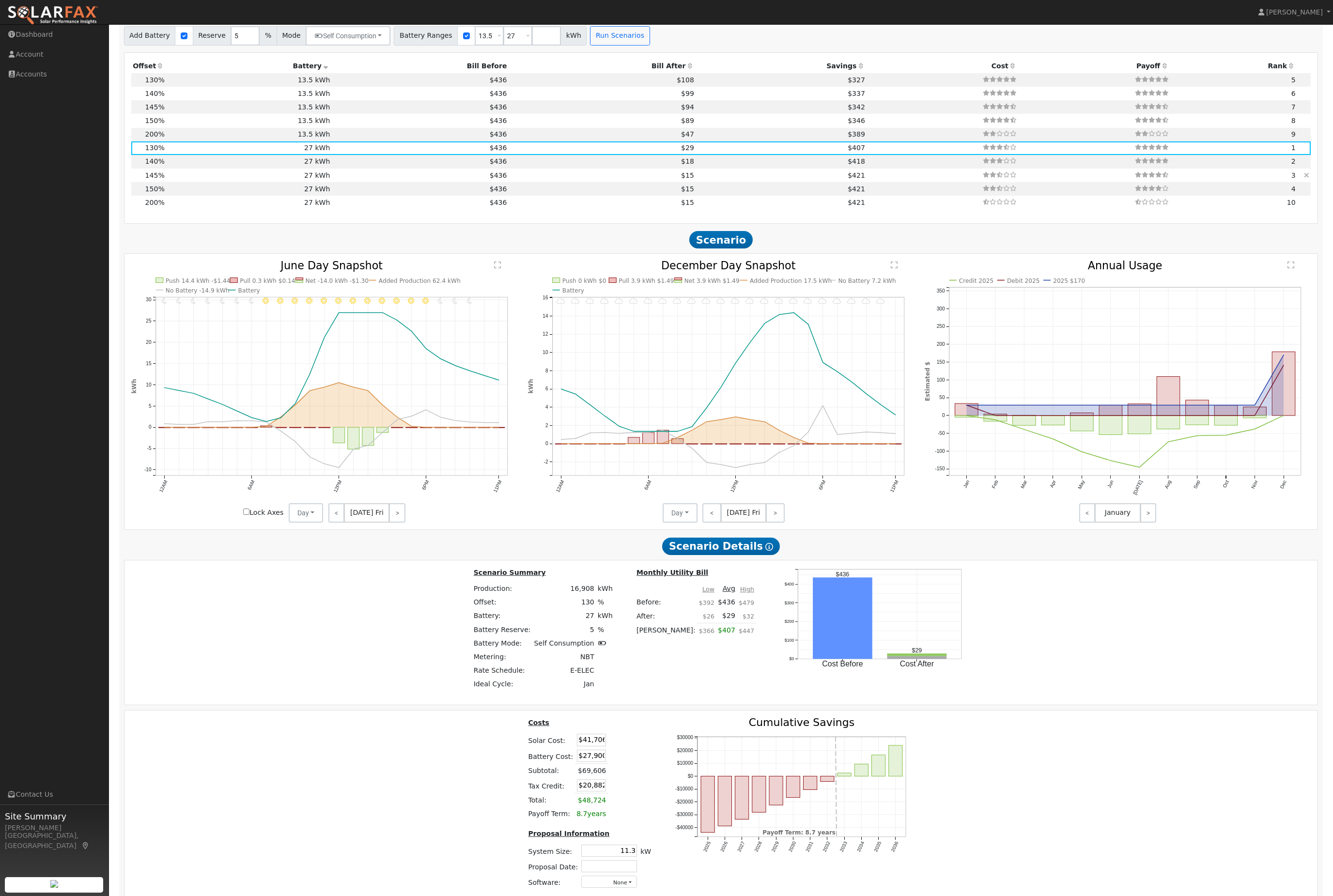
click at [527, 182] on td "$15" at bounding box center [602, 175] width 187 height 13
type input "12.6"
type input "$46,519"
type input "$22,326"
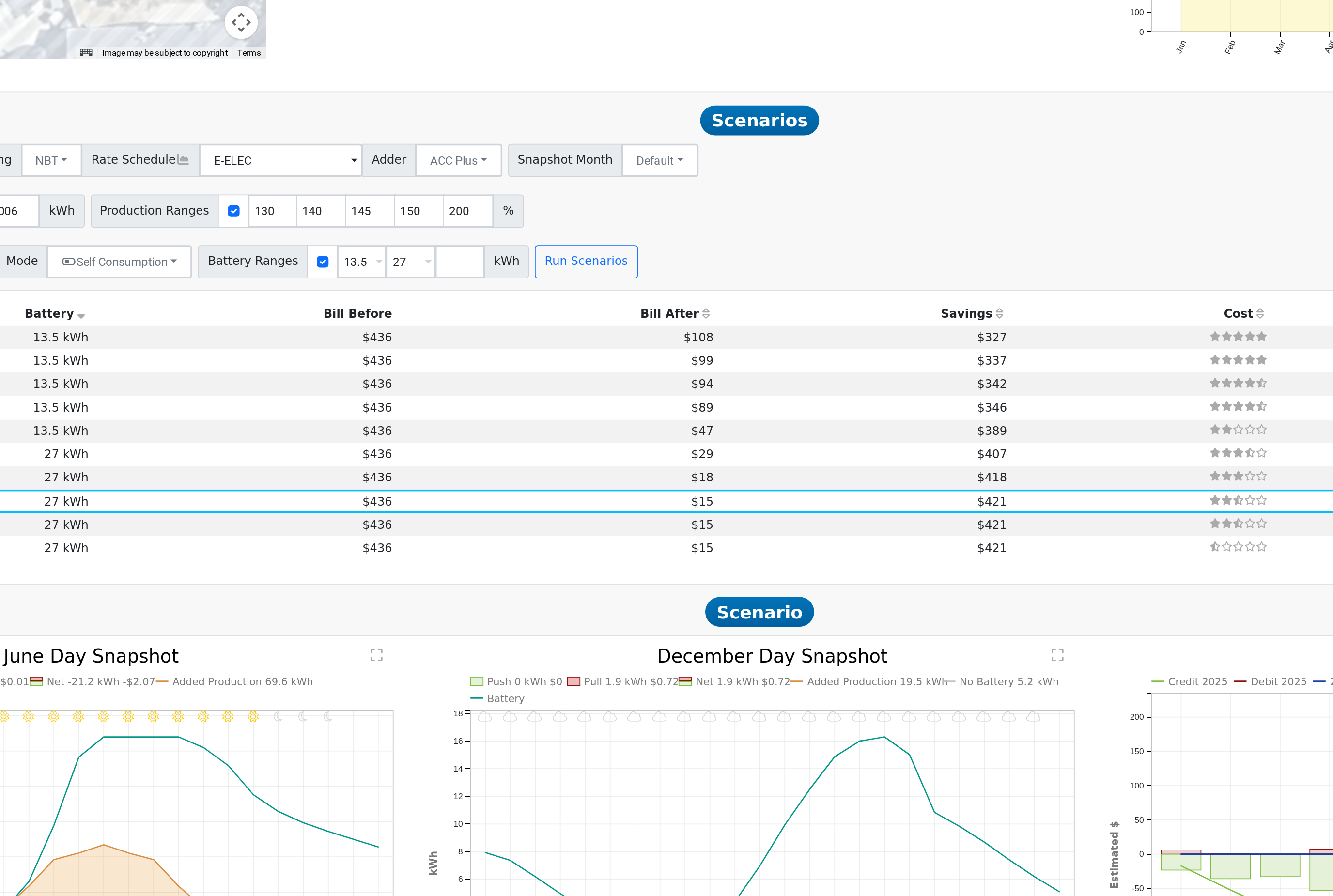
scroll to position [819, 0]
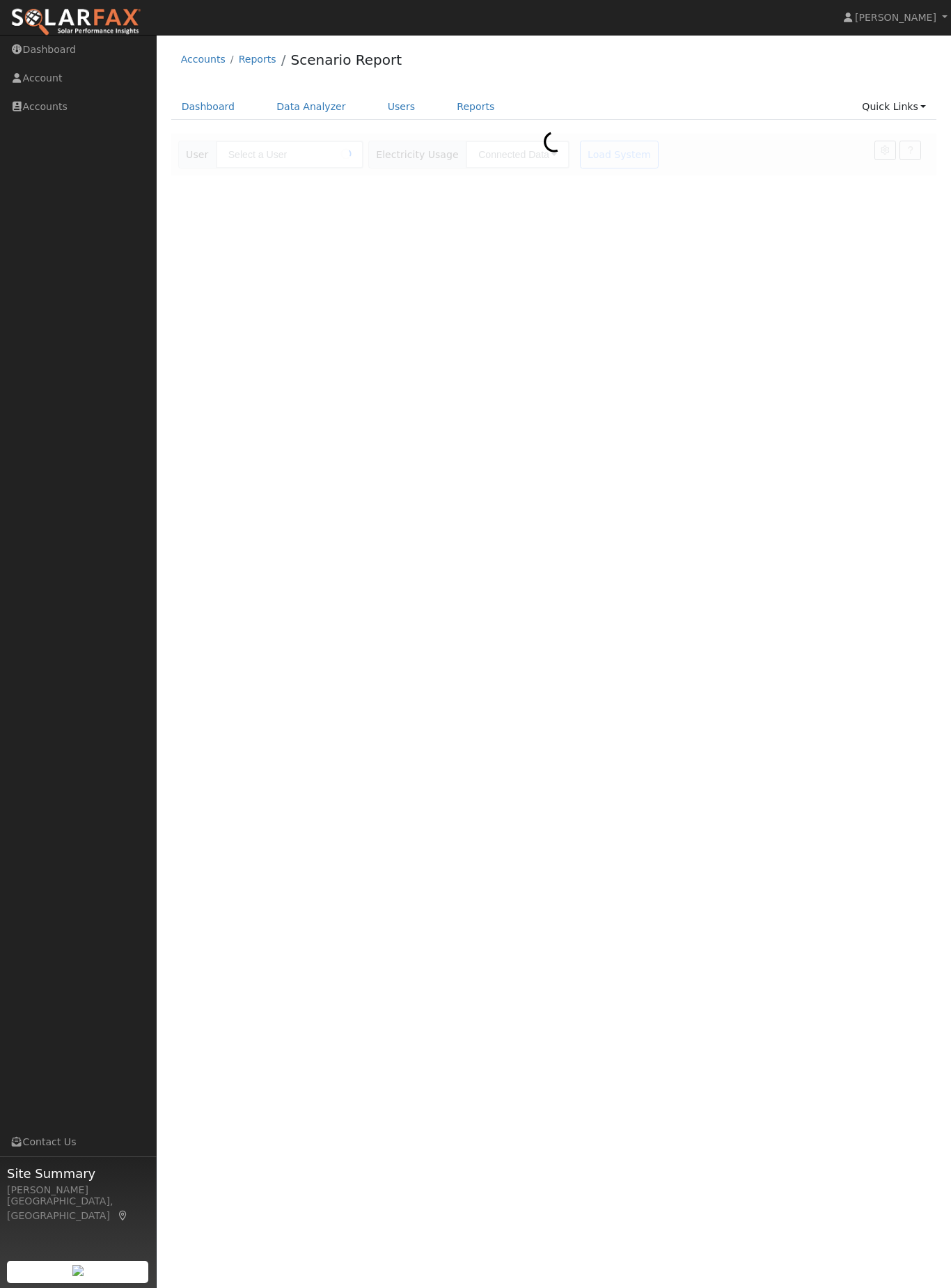
type input "[PERSON_NAME] [PERSON_NAME]"
